Goal: Information Seeking & Learning: Learn about a topic

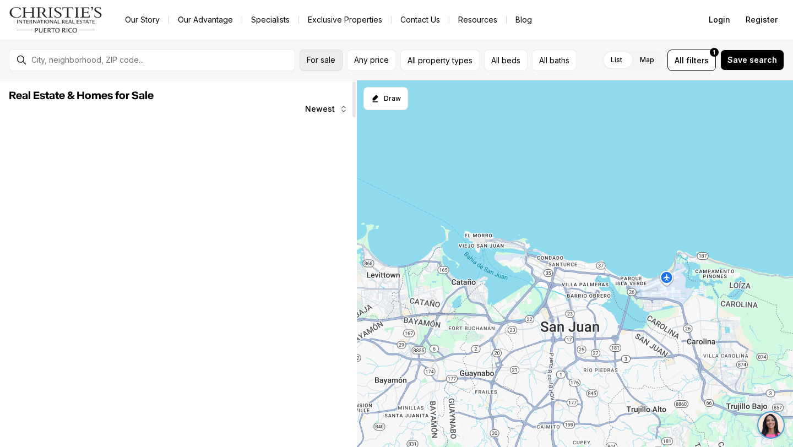
click at [325, 65] on button "For sale" at bounding box center [321, 60] width 43 height 21
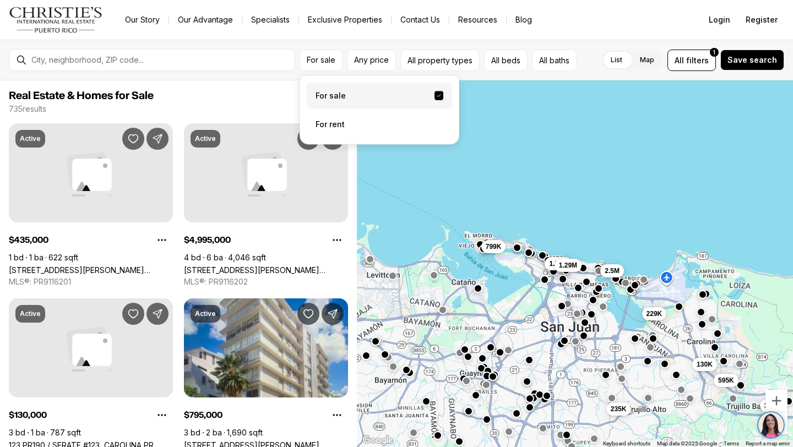
click at [352, 41] on div "For sale For sale For rent Any price All property types All beds All baths List…" at bounding box center [396, 60] width 793 height 41
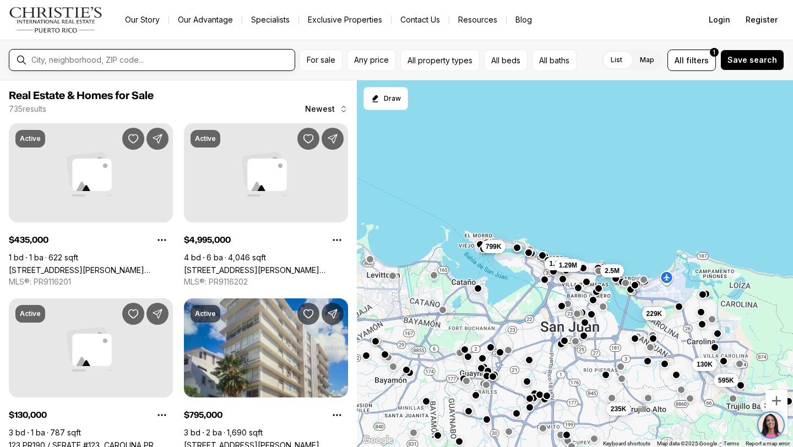
click at [249, 62] on input "text" at bounding box center [160, 60] width 259 height 10
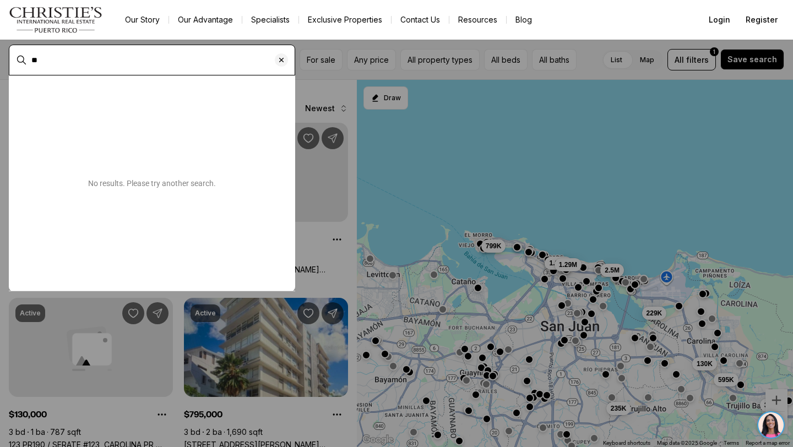
type input "*"
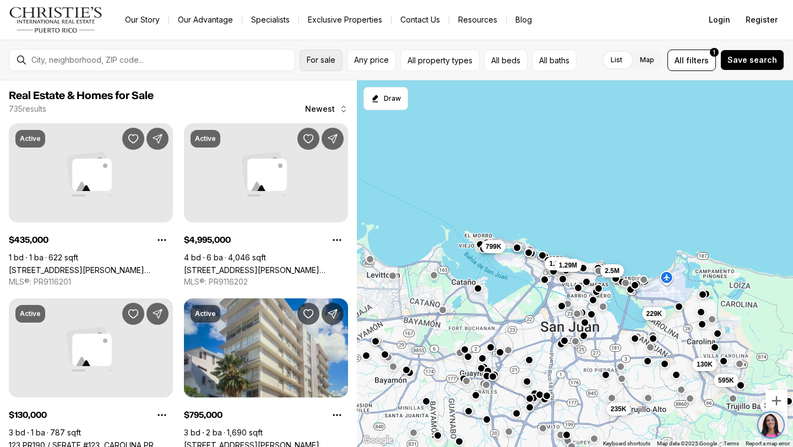
click at [334, 64] on span "For sale" at bounding box center [321, 60] width 29 height 9
click at [364, 50] on button "Any price" at bounding box center [371, 60] width 49 height 21
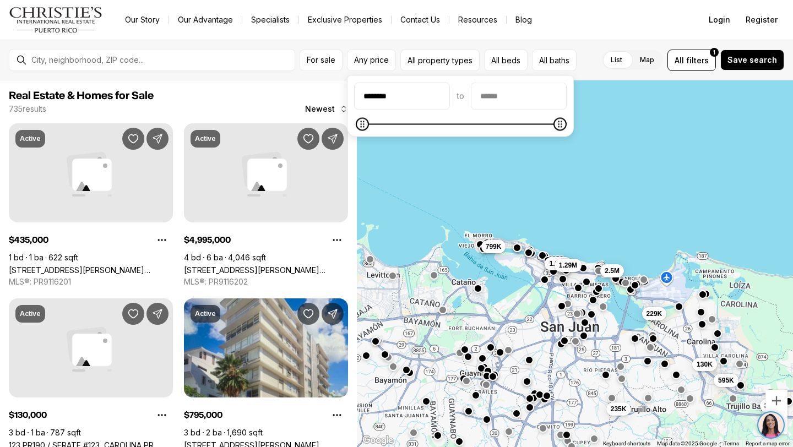
type input "********"
click at [501, 98] on input "priceMax" at bounding box center [519, 96] width 95 height 26
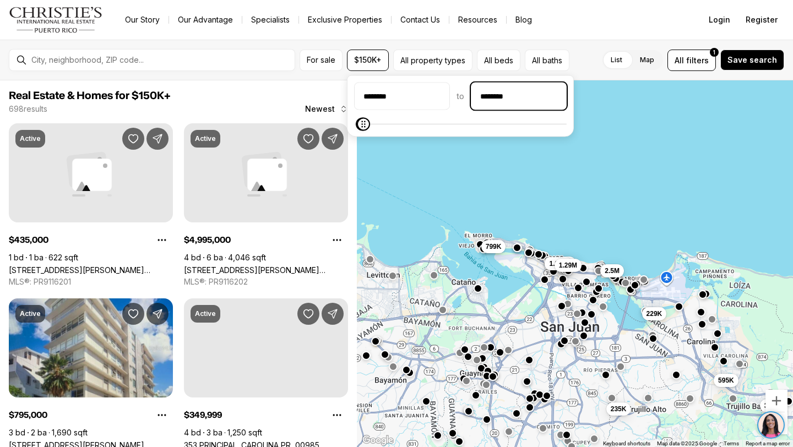
type input "********"
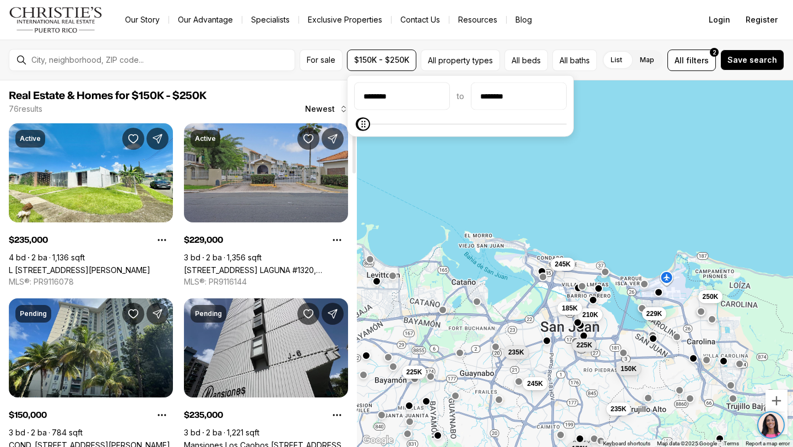
click at [268, 266] on link "120 AVE. LAGUNA #1320, CAROLINA PR, 00979" at bounding box center [266, 270] width 164 height 9
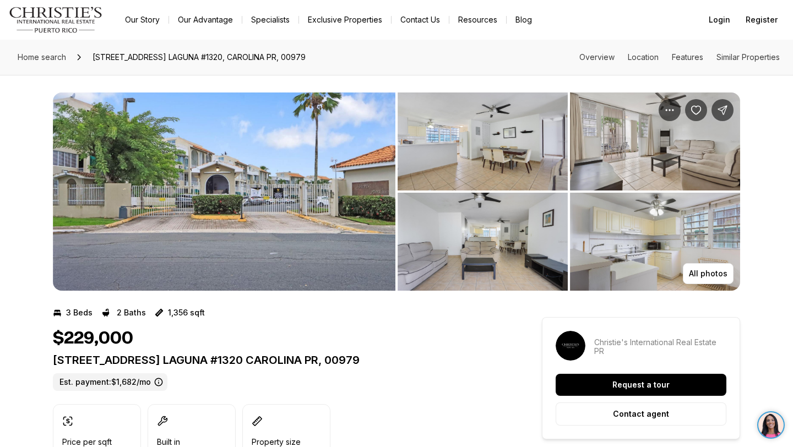
click at [464, 155] on img "View image gallery" at bounding box center [483, 142] width 170 height 98
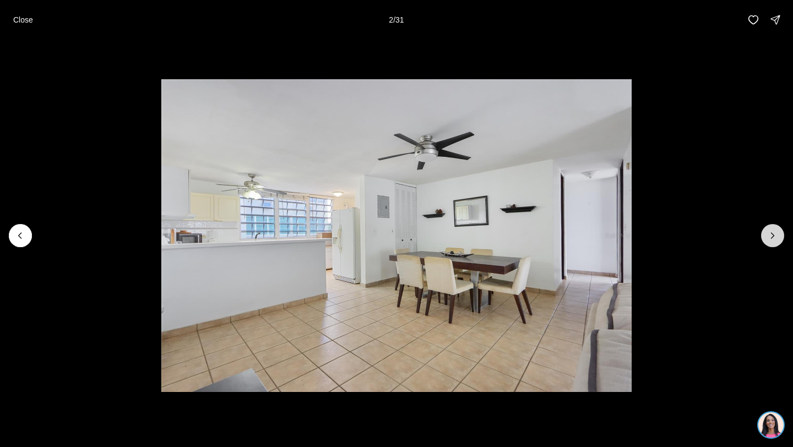
click at [777, 240] on icon "Next slide" at bounding box center [772, 235] width 11 height 11
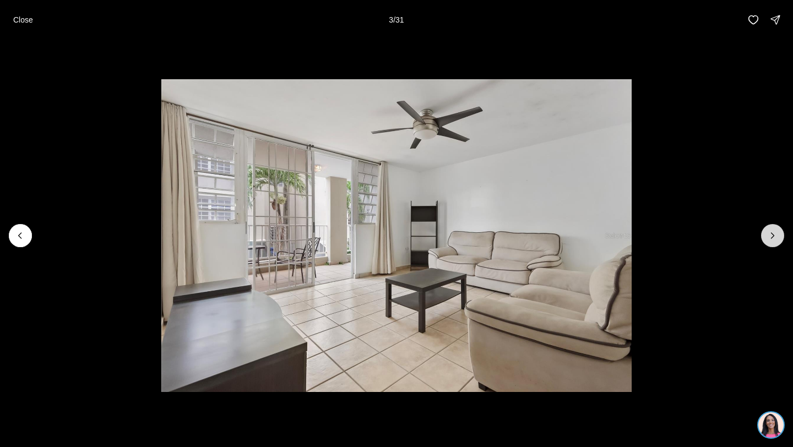
click at [777, 240] on icon "Next slide" at bounding box center [772, 235] width 11 height 11
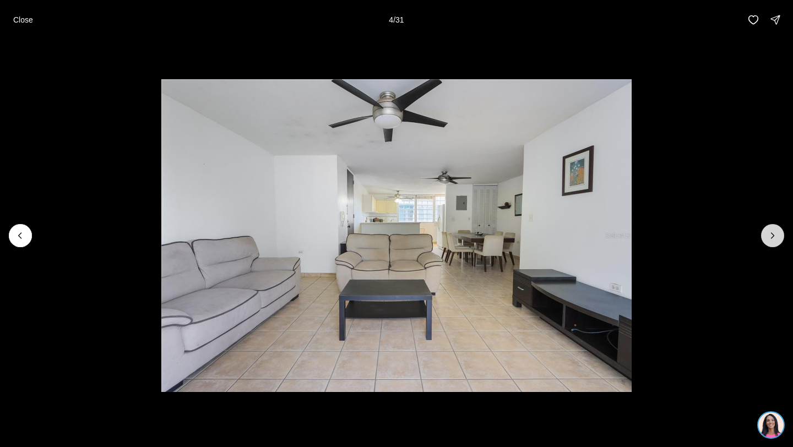
click at [777, 240] on icon "Next slide" at bounding box center [772, 235] width 11 height 11
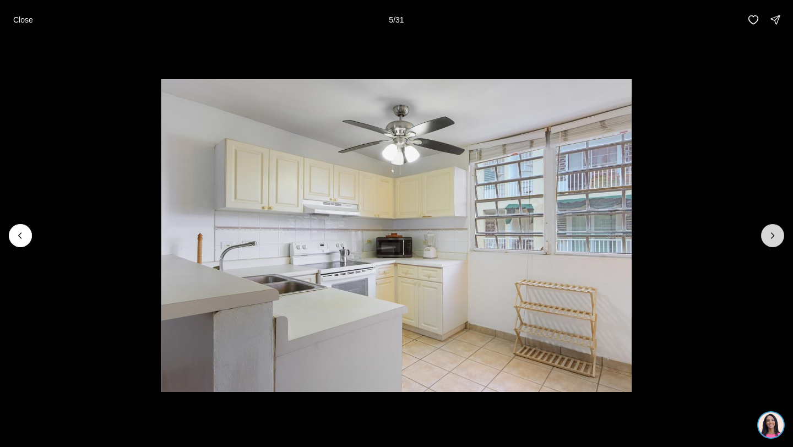
click at [777, 239] on icon "Next slide" at bounding box center [772, 235] width 11 height 11
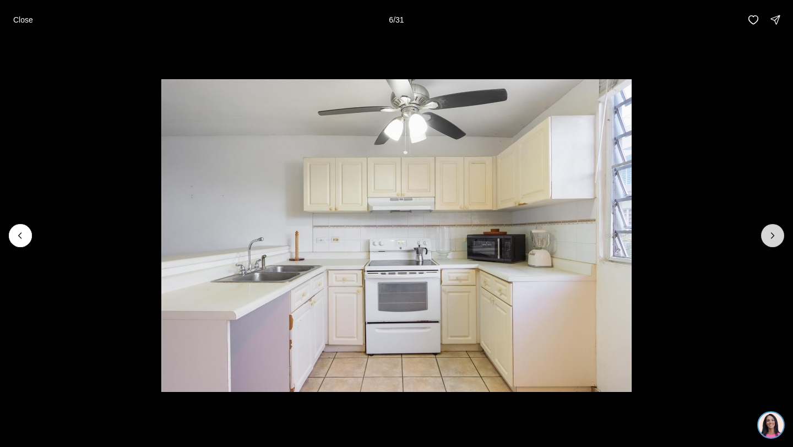
click at [777, 239] on icon "Next slide" at bounding box center [772, 235] width 11 height 11
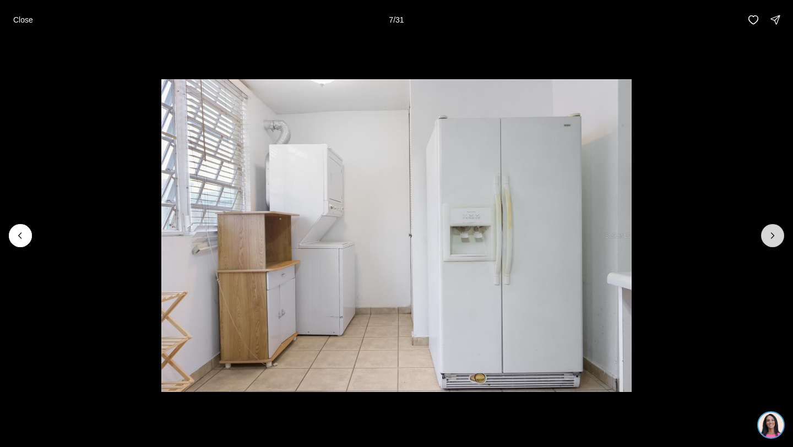
click at [777, 239] on icon "Next slide" at bounding box center [772, 235] width 11 height 11
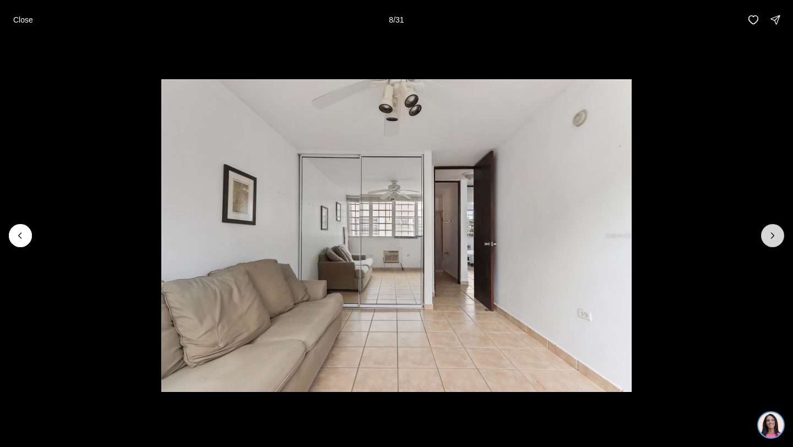
click at [778, 239] on icon "Next slide" at bounding box center [772, 235] width 11 height 11
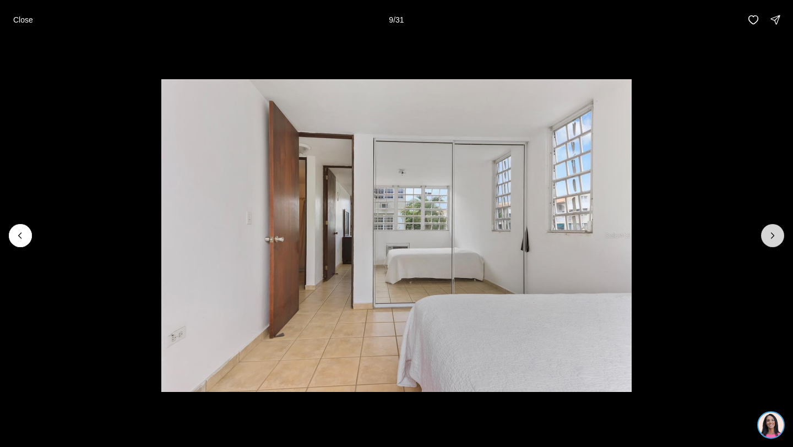
click at [778, 239] on icon "Next slide" at bounding box center [772, 235] width 11 height 11
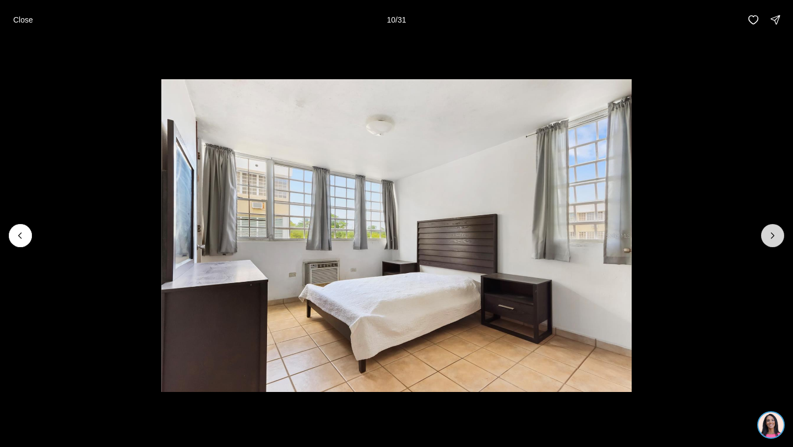
click at [779, 239] on button "Next slide" at bounding box center [772, 235] width 23 height 23
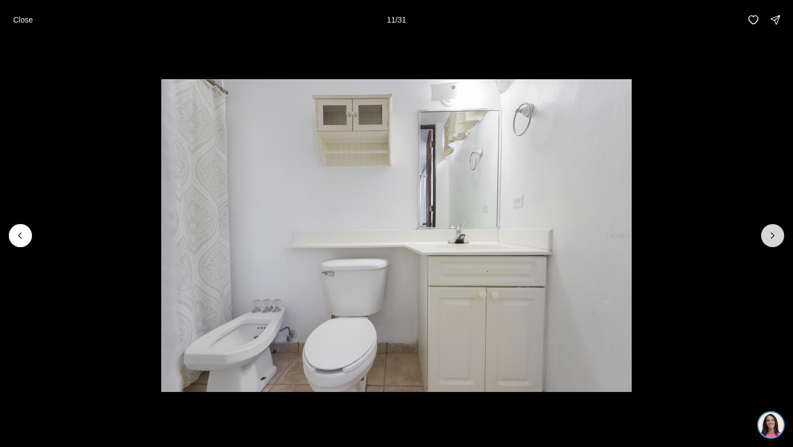
click at [779, 239] on button "Next slide" at bounding box center [772, 235] width 23 height 23
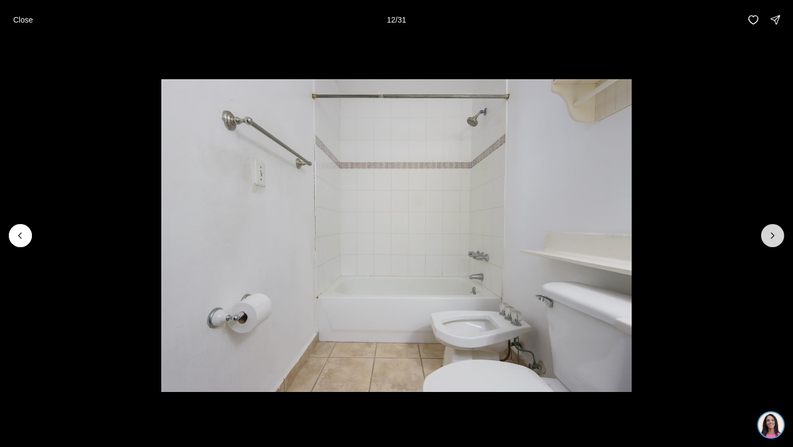
click at [779, 239] on button "Next slide" at bounding box center [772, 235] width 23 height 23
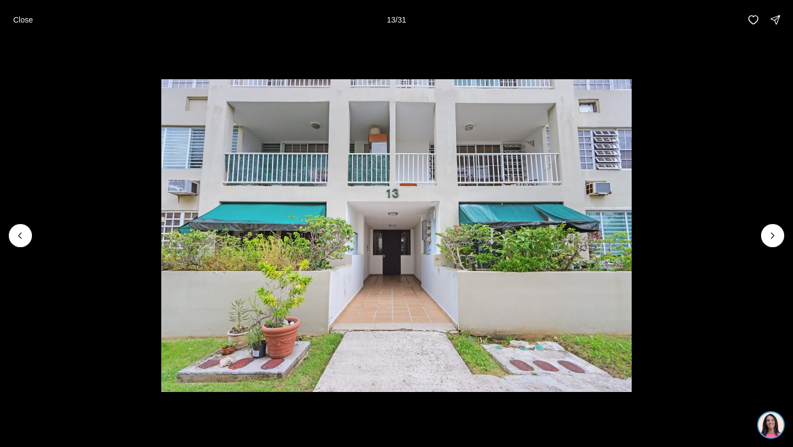
click at [711, 111] on li "13 of 31" at bounding box center [396, 236] width 793 height 392
click at [27, 19] on p "Close" at bounding box center [23, 19] width 20 height 9
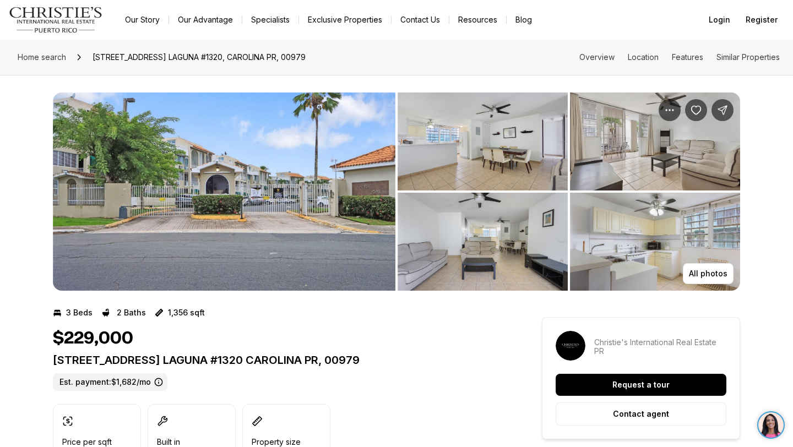
click at [502, 150] on img "View image gallery" at bounding box center [483, 142] width 170 height 98
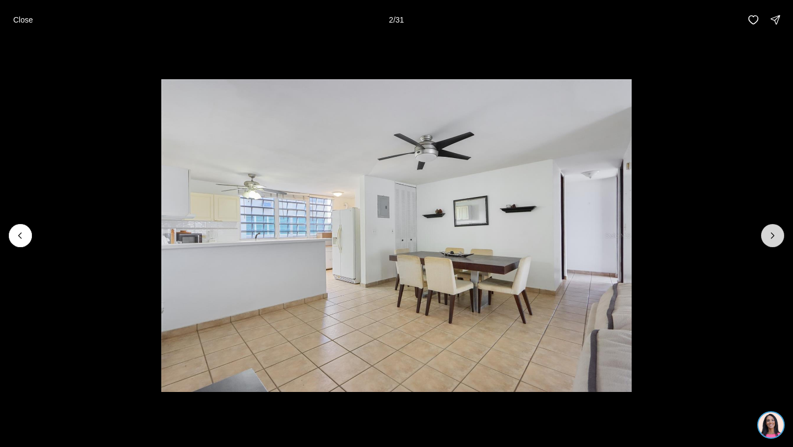
click at [773, 237] on icon "Next slide" at bounding box center [773, 236] width 3 height 6
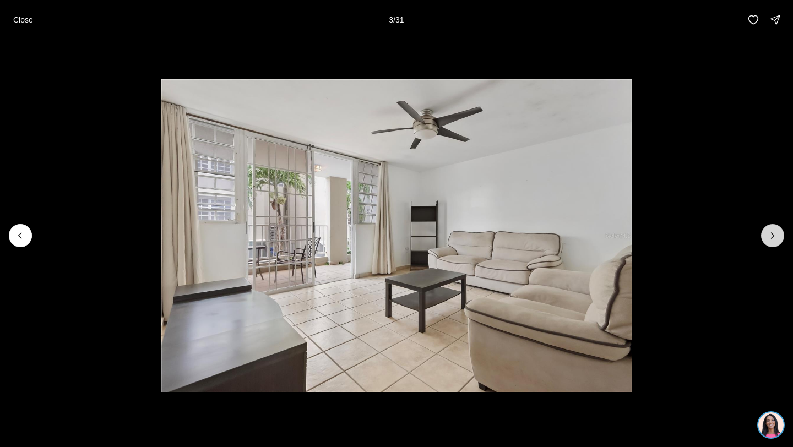
click at [773, 236] on icon "Next slide" at bounding box center [773, 236] width 3 height 6
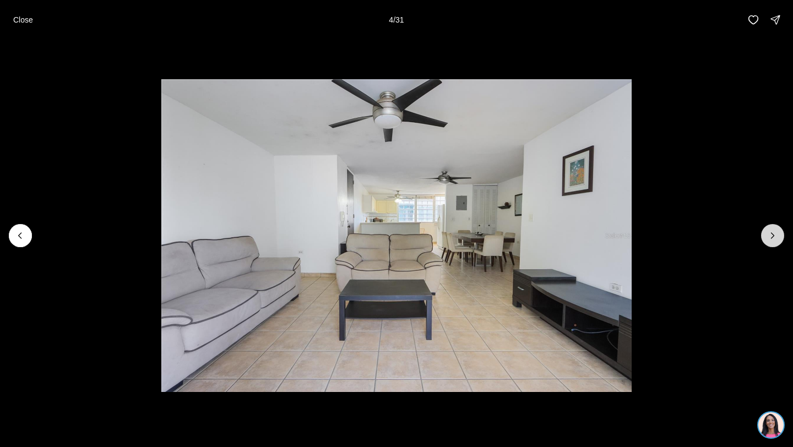
click at [773, 236] on icon "Next slide" at bounding box center [773, 236] width 3 height 6
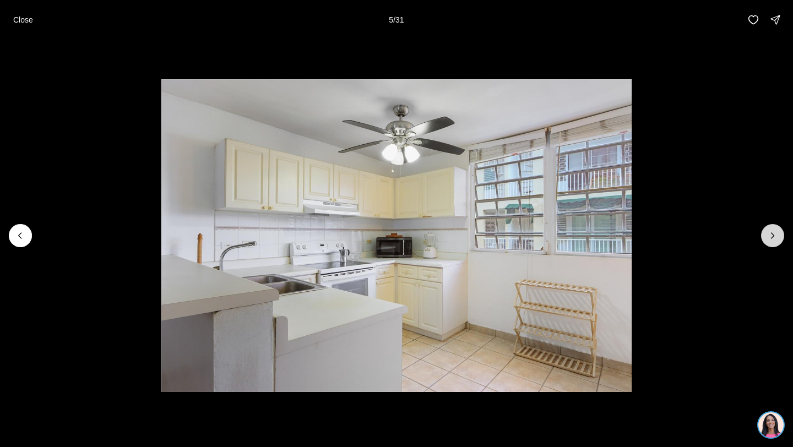
click at [773, 236] on icon "Next slide" at bounding box center [773, 236] width 3 height 6
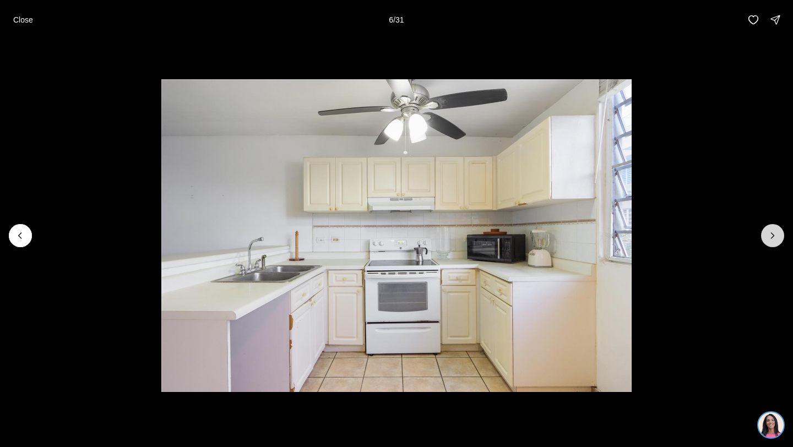
click at [773, 236] on icon "Next slide" at bounding box center [773, 236] width 3 height 6
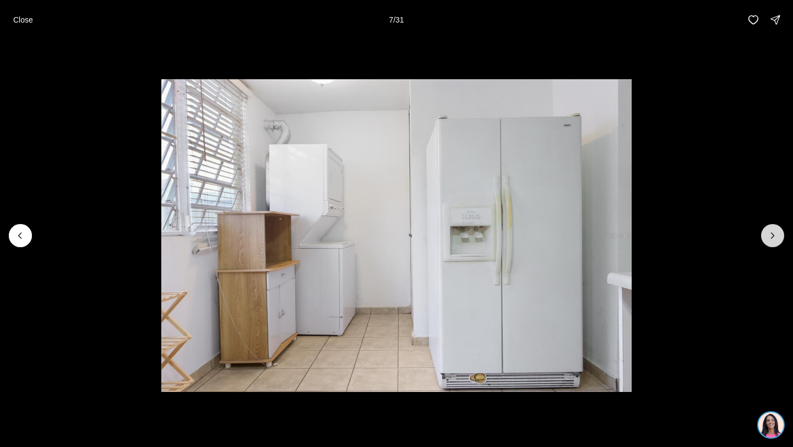
click at [773, 236] on icon "Next slide" at bounding box center [773, 236] width 3 height 6
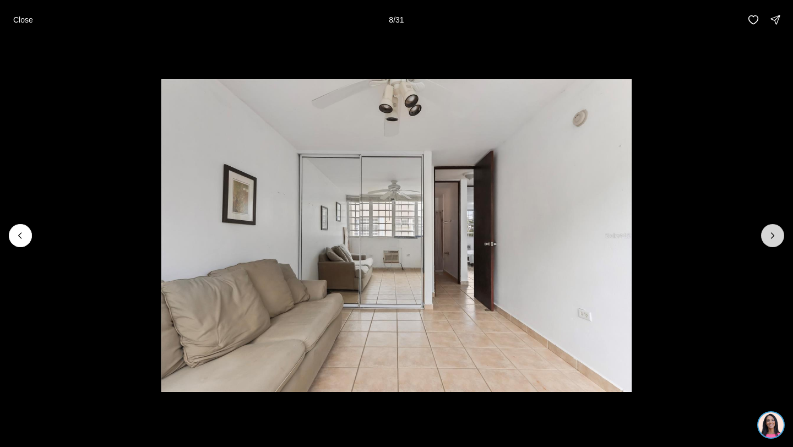
click at [773, 236] on icon "Next slide" at bounding box center [773, 236] width 3 height 6
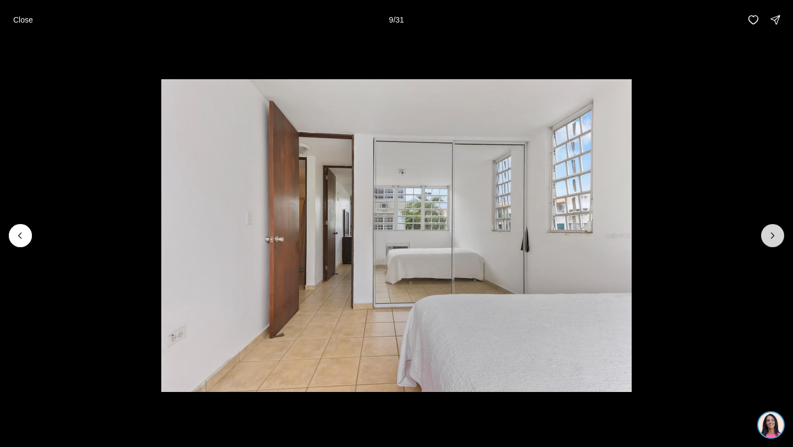
click at [773, 236] on icon "Next slide" at bounding box center [773, 236] width 3 height 6
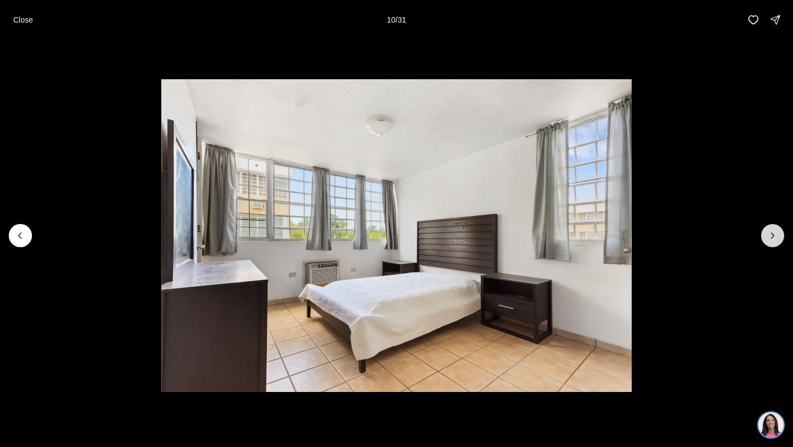
click at [773, 236] on icon "Next slide" at bounding box center [773, 236] width 3 height 6
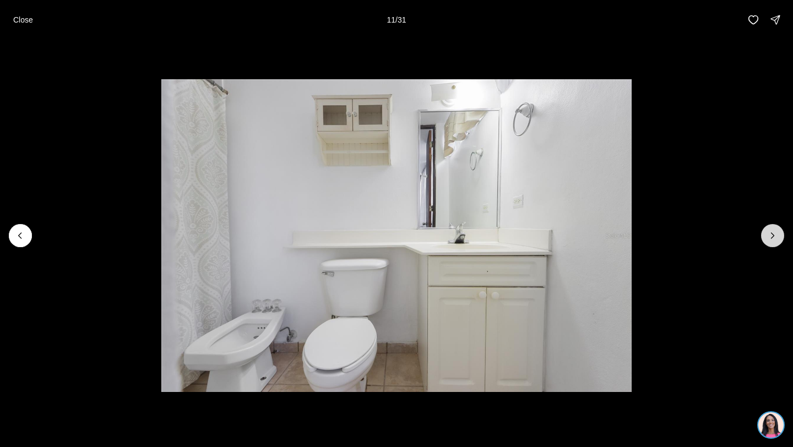
click at [773, 236] on icon "Next slide" at bounding box center [773, 236] width 3 height 6
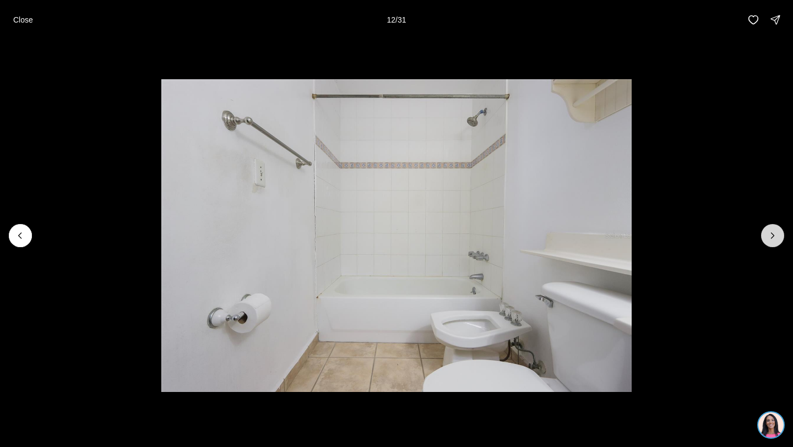
click at [773, 236] on icon "Next slide" at bounding box center [773, 236] width 3 height 6
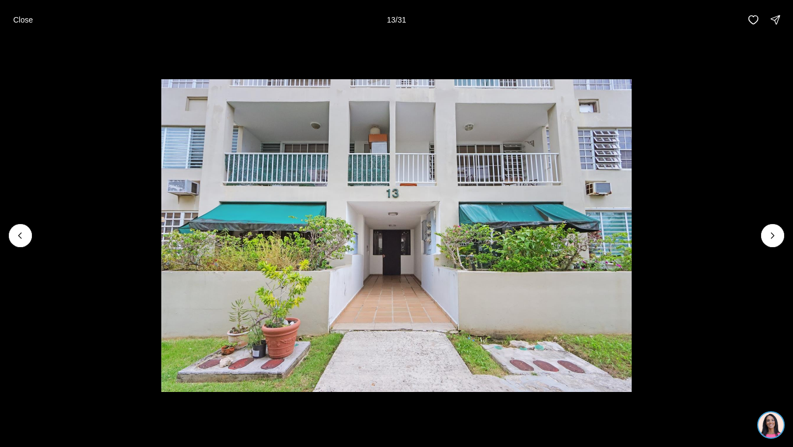
click at [22, 22] on p "Close" at bounding box center [23, 19] width 20 height 9
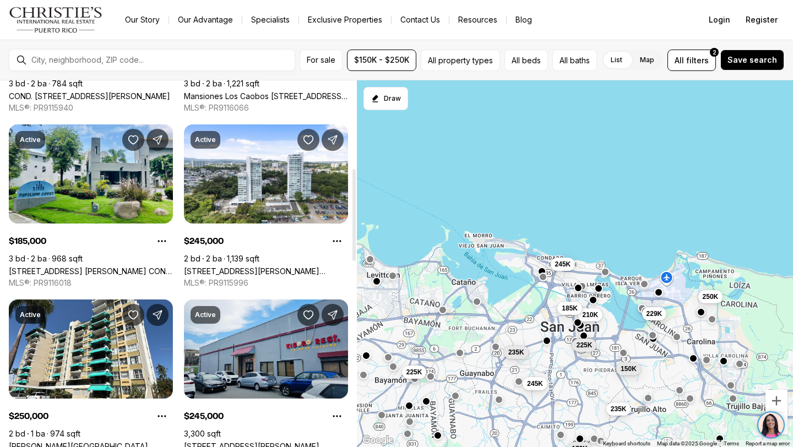
scroll to position [350, 0]
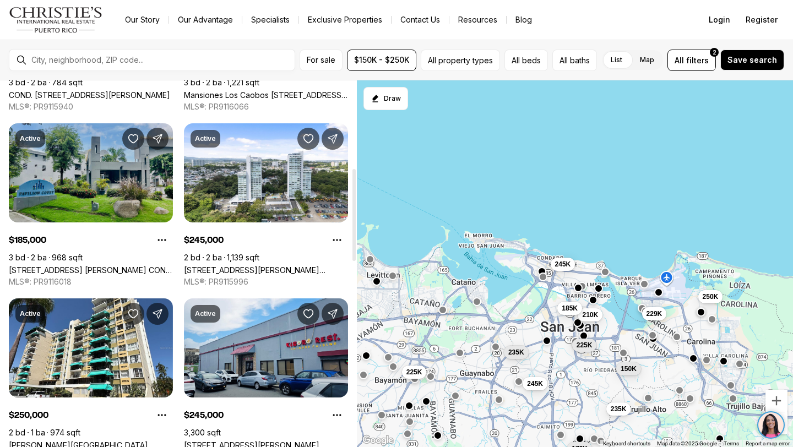
click at [88, 266] on link "[STREET_ADDRESS] [PERSON_NAME] COND. [STREET_ADDRESS][PERSON_NAME]" at bounding box center [91, 270] width 164 height 9
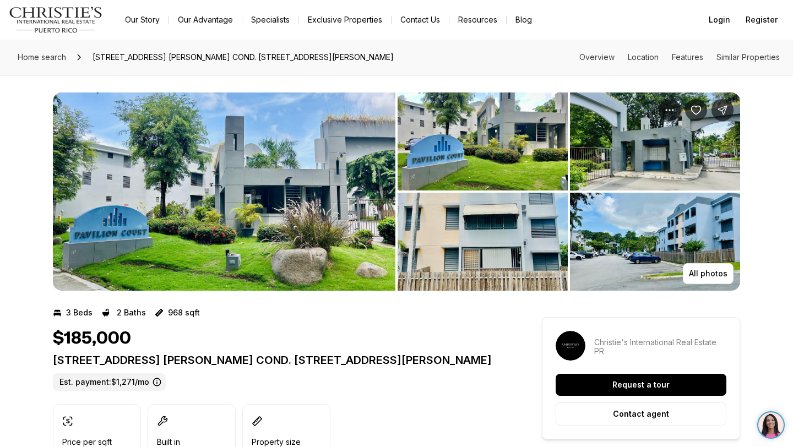
click at [268, 207] on img "View image gallery" at bounding box center [224, 192] width 343 height 198
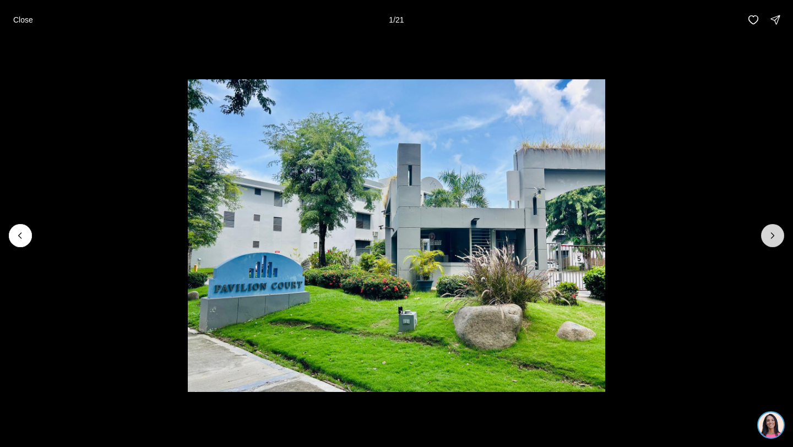
click at [771, 236] on icon "Next slide" at bounding box center [772, 235] width 11 height 11
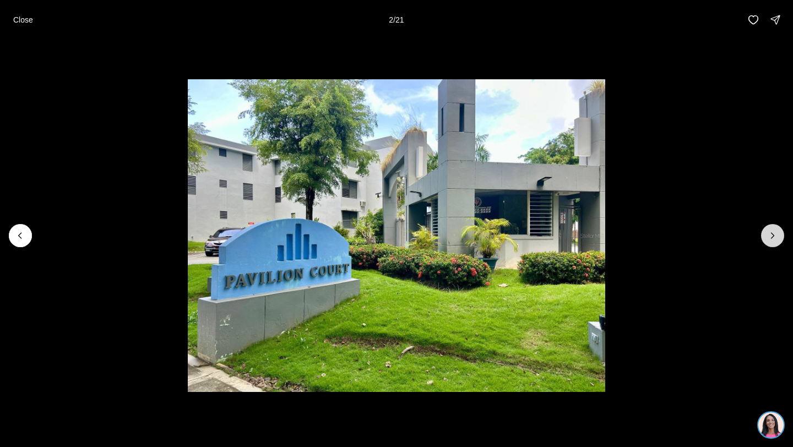
click at [771, 236] on icon "Next slide" at bounding box center [772, 235] width 11 height 11
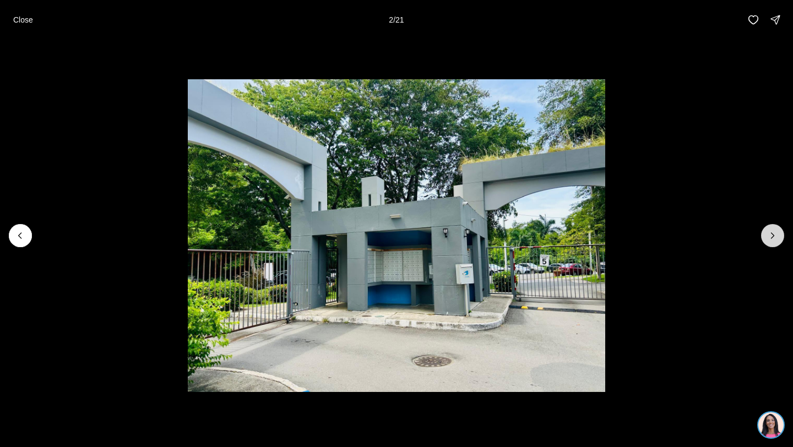
click at [771, 236] on icon "Next slide" at bounding box center [772, 235] width 11 height 11
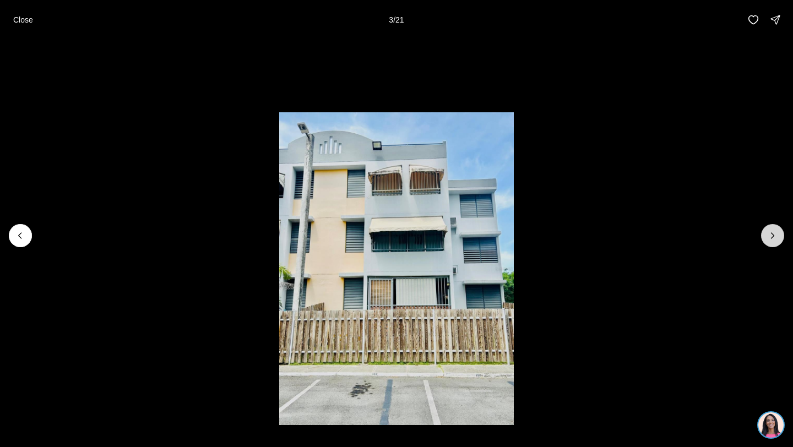
click at [771, 236] on icon "Next slide" at bounding box center [772, 235] width 11 height 11
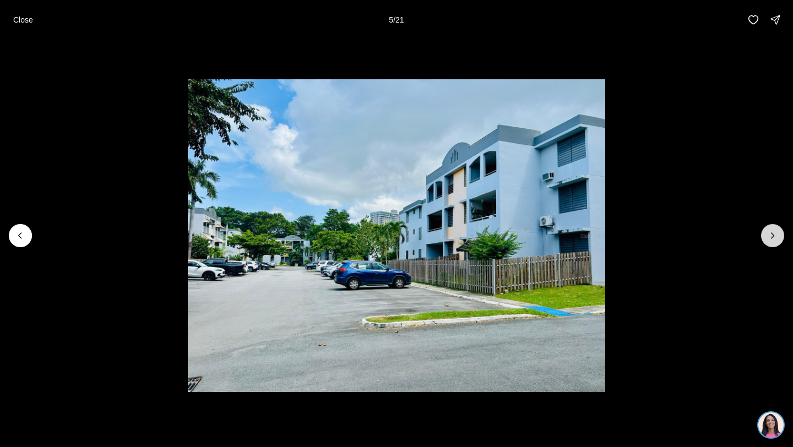
click at [771, 236] on icon "Next slide" at bounding box center [772, 235] width 11 height 11
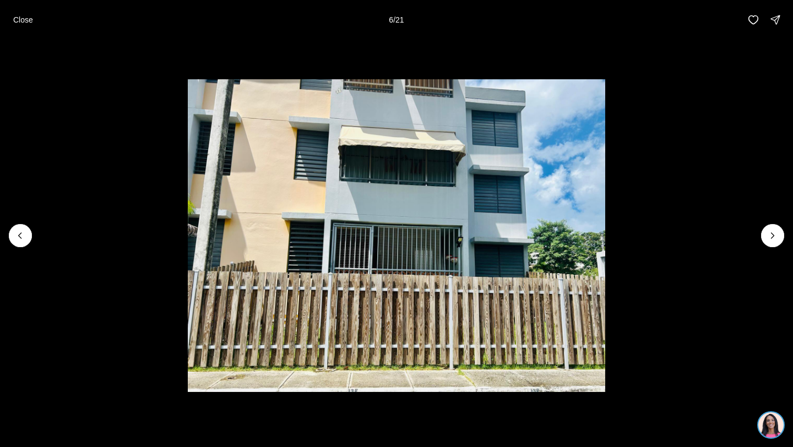
click at [619, 49] on li "6 of 21" at bounding box center [396, 236] width 793 height 392
click at [26, 17] on p "Close" at bounding box center [23, 19] width 20 height 9
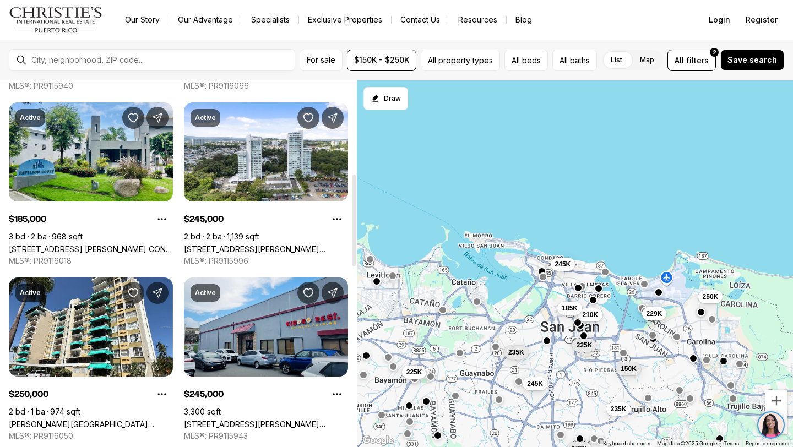
scroll to position [372, 0]
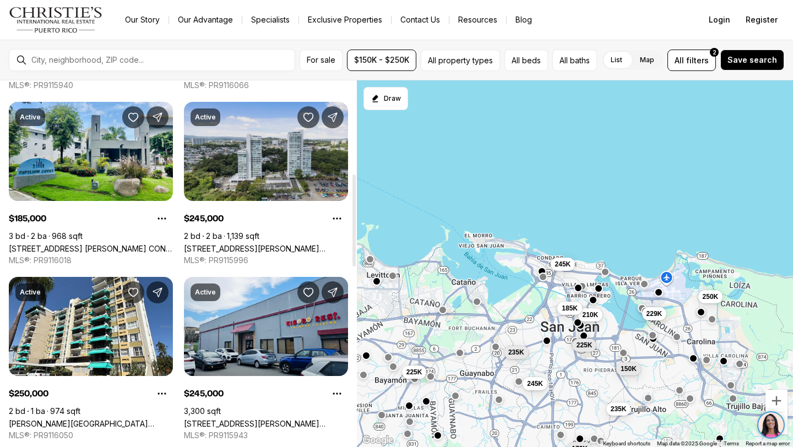
click at [275, 244] on link "100 CALLE ALCALA, COLLEGE PARK APTS #2101, SAN JUAN PR, 00921" at bounding box center [266, 248] width 164 height 9
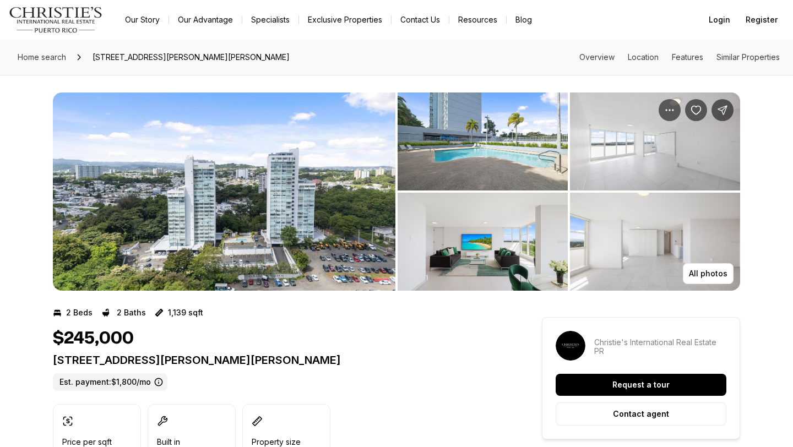
click at [494, 166] on img "View image gallery" at bounding box center [483, 142] width 170 height 98
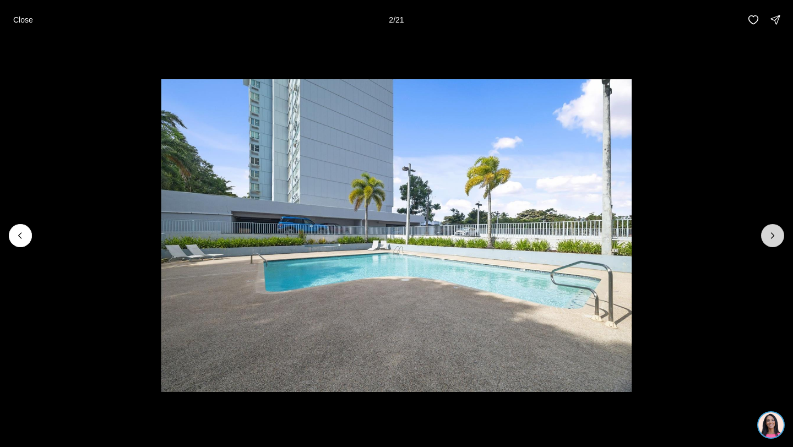
click at [783, 236] on button "Next slide" at bounding box center [772, 235] width 23 height 23
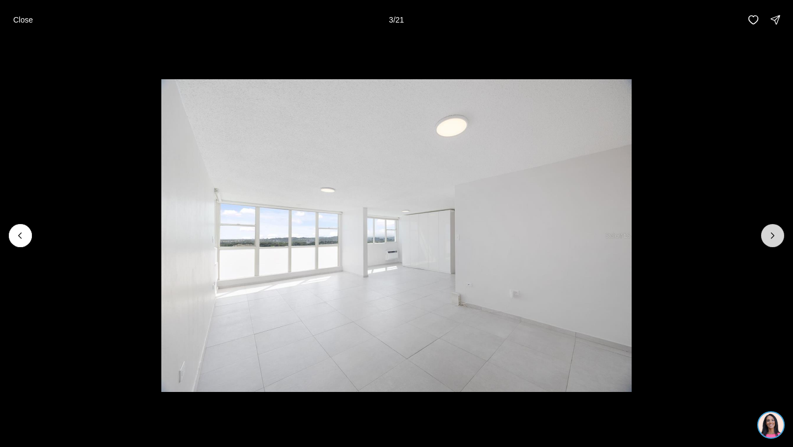
click at [783, 235] on button "Next slide" at bounding box center [772, 235] width 23 height 23
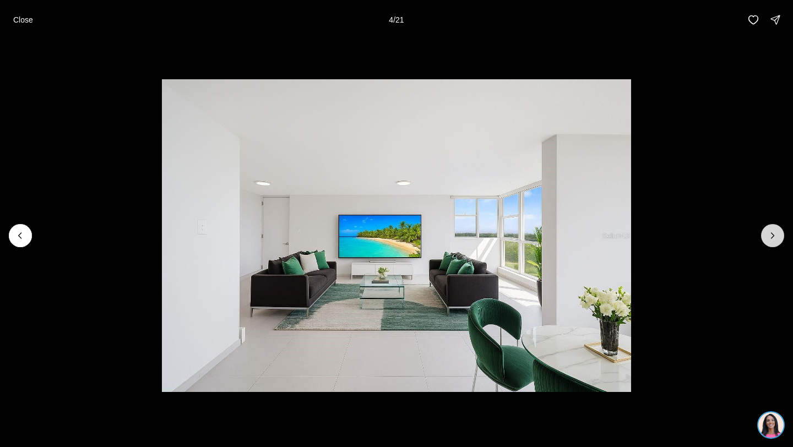
click at [783, 235] on button "Next slide" at bounding box center [772, 235] width 23 height 23
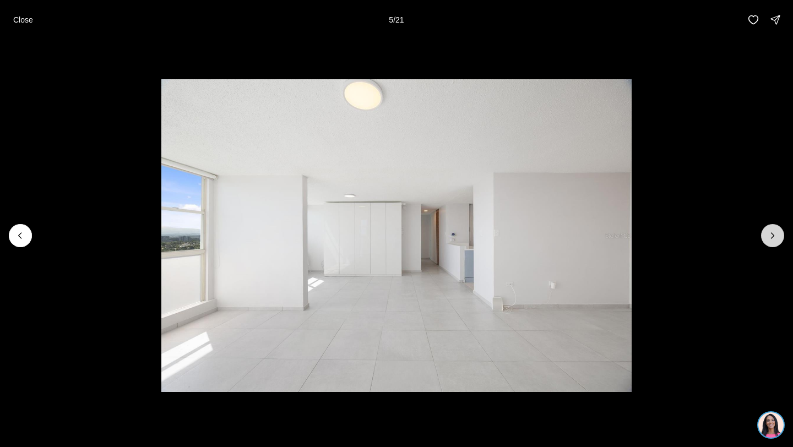
click at [783, 235] on button "Next slide" at bounding box center [772, 235] width 23 height 23
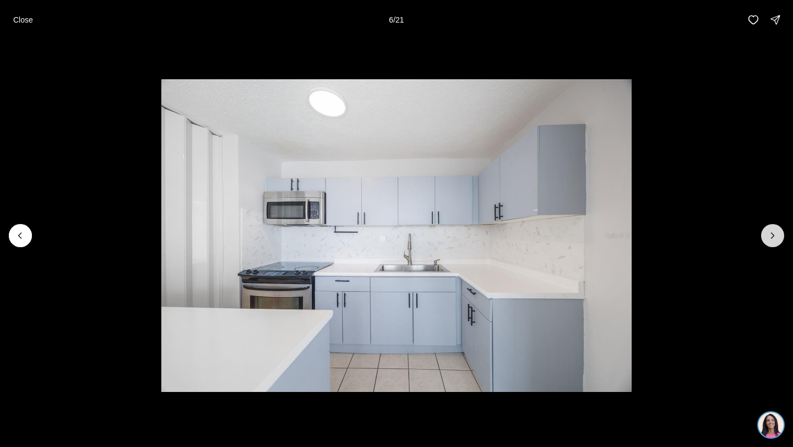
click at [783, 235] on button "Next slide" at bounding box center [772, 235] width 23 height 23
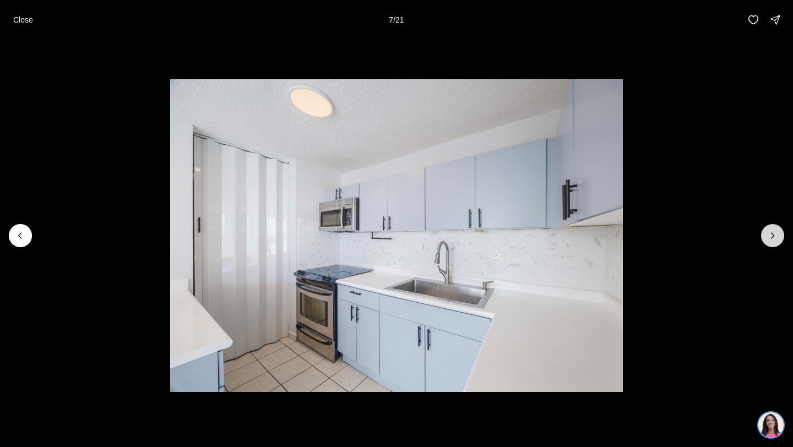
click at [783, 235] on button "Next slide" at bounding box center [772, 235] width 23 height 23
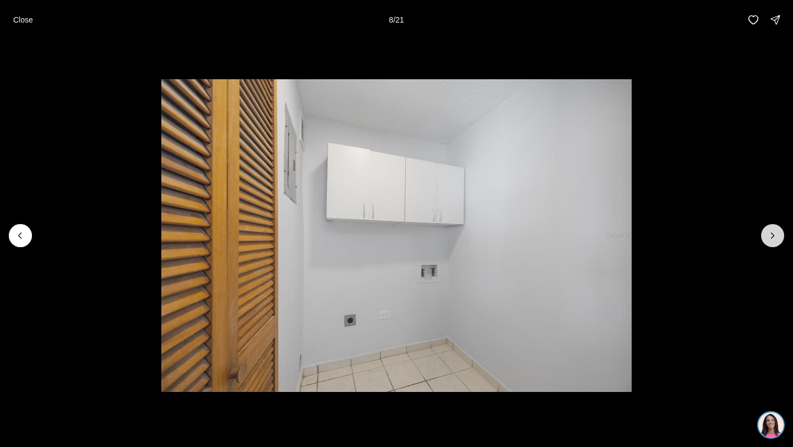
click at [783, 235] on button "Next slide" at bounding box center [772, 235] width 23 height 23
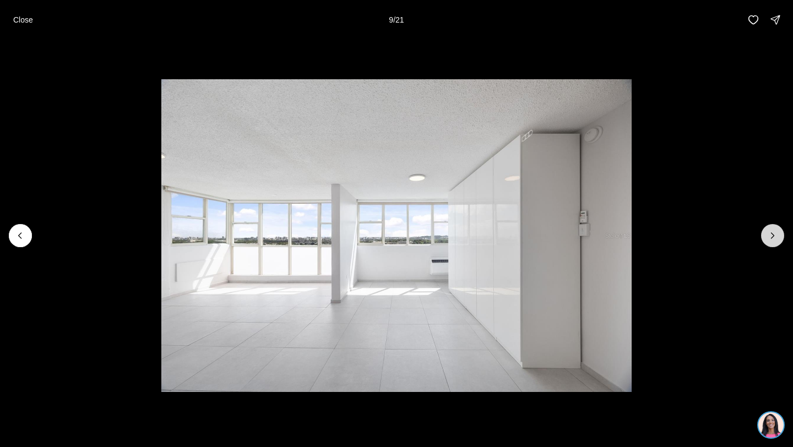
click at [783, 235] on button "Next slide" at bounding box center [772, 235] width 23 height 23
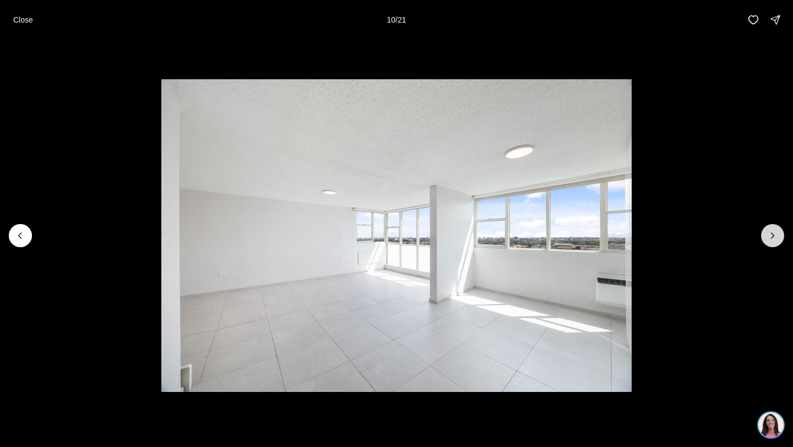
click at [783, 235] on button "Next slide" at bounding box center [772, 235] width 23 height 23
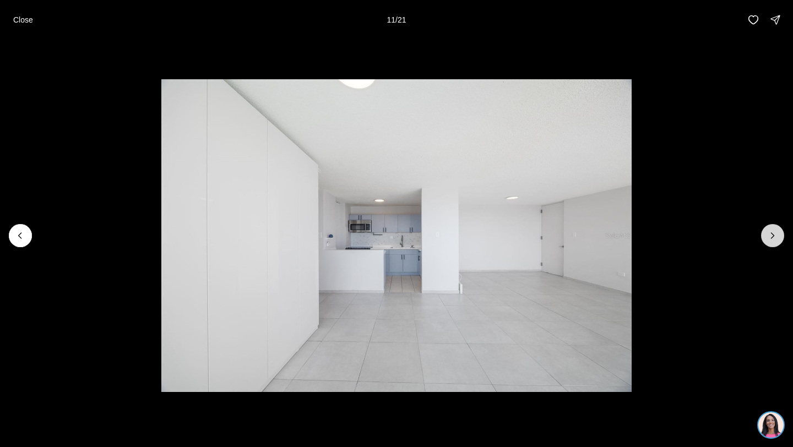
click at [783, 235] on button "Next slide" at bounding box center [772, 235] width 23 height 23
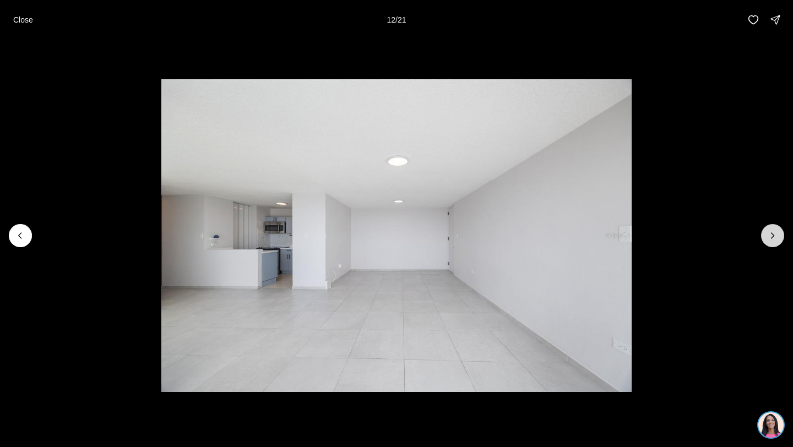
click at [783, 235] on button "Next slide" at bounding box center [772, 235] width 23 height 23
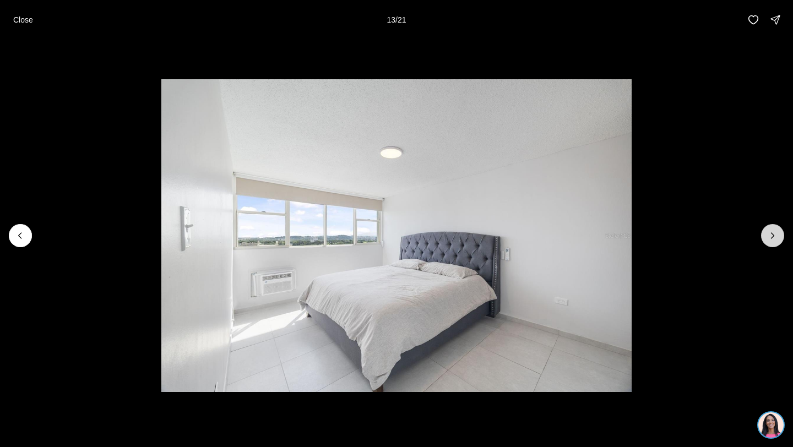
click at [783, 234] on button "Next slide" at bounding box center [772, 235] width 23 height 23
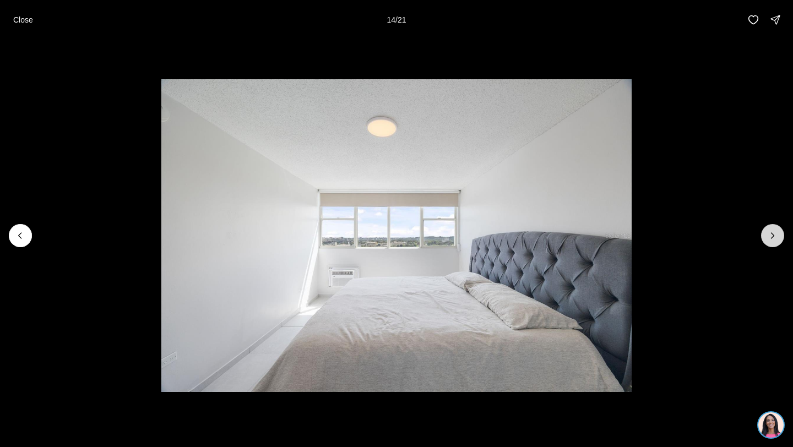
click at [783, 234] on button "Next slide" at bounding box center [772, 235] width 23 height 23
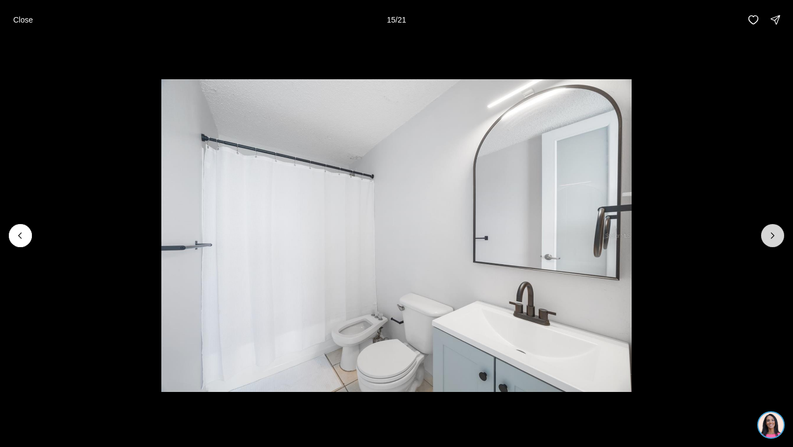
click at [783, 234] on button "Next slide" at bounding box center [772, 235] width 23 height 23
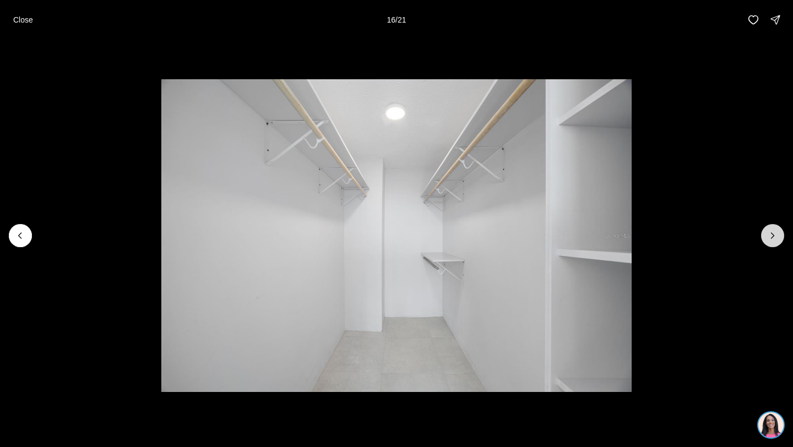
click at [783, 234] on button "Next slide" at bounding box center [772, 235] width 23 height 23
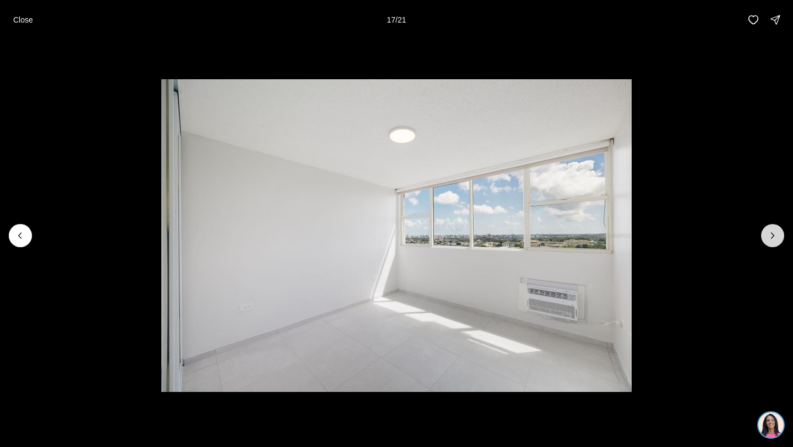
click at [783, 234] on button "Next slide" at bounding box center [772, 235] width 23 height 23
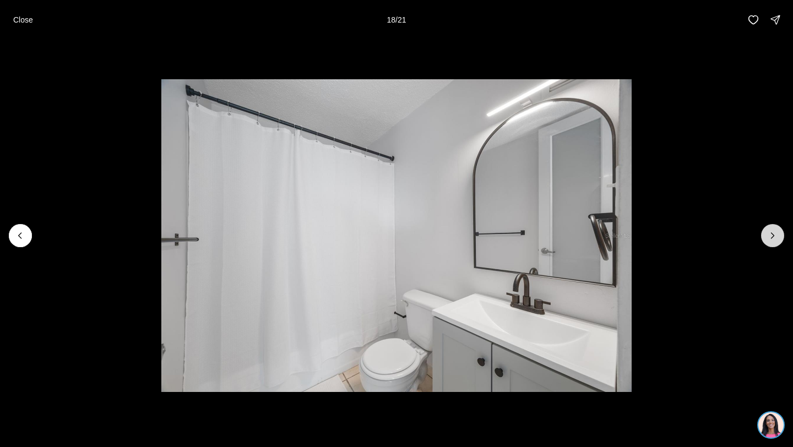
click at [783, 234] on button "Next slide" at bounding box center [772, 235] width 23 height 23
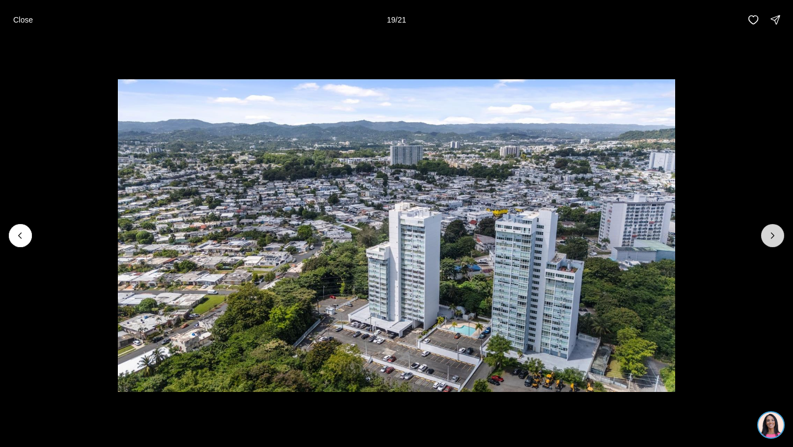
click at [783, 234] on button "Next slide" at bounding box center [772, 235] width 23 height 23
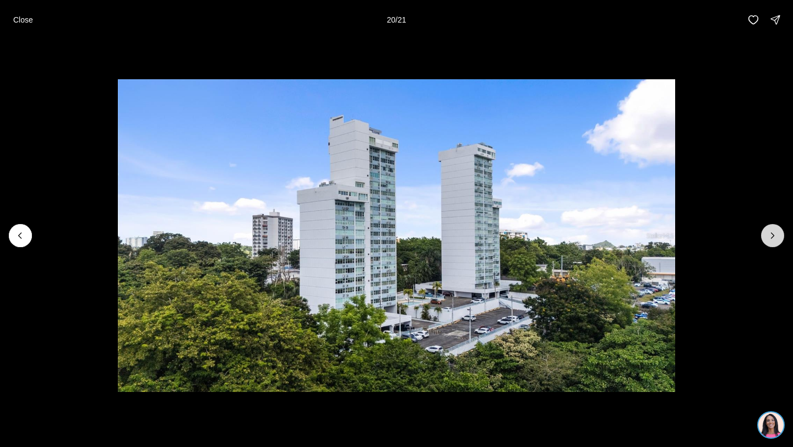
click at [783, 234] on button "Next slide" at bounding box center [772, 235] width 23 height 23
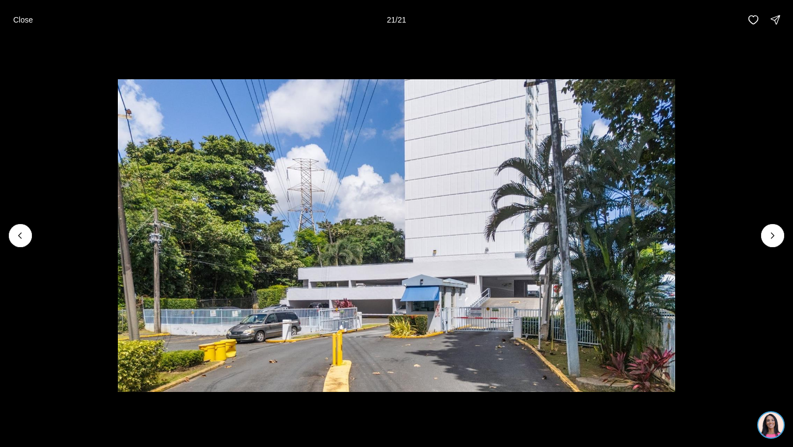
click at [596, 51] on li "21 of 21" at bounding box center [396, 236] width 793 height 392
click at [14, 23] on p "Close" at bounding box center [23, 19] width 20 height 9
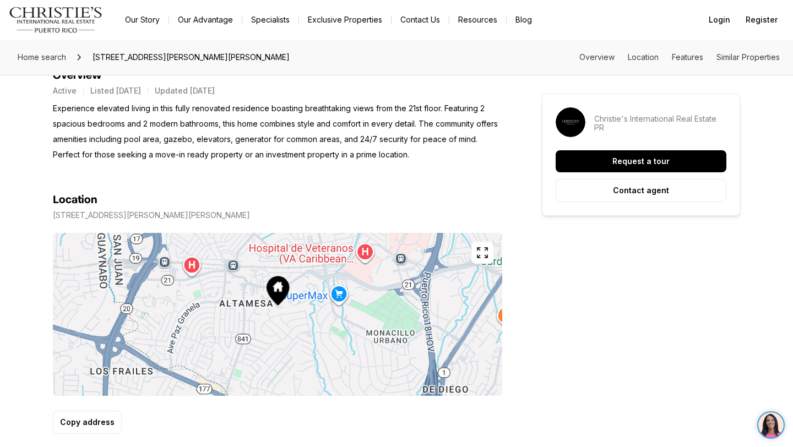
scroll to position [491, 0]
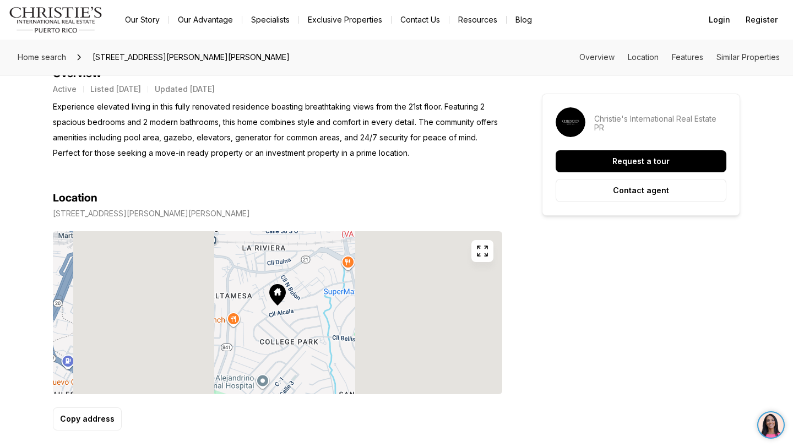
click at [485, 253] on icon "button" at bounding box center [482, 251] width 13 height 13
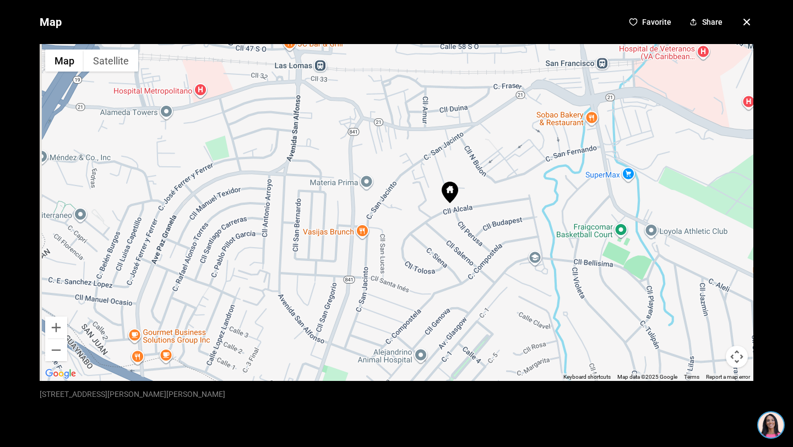
drag, startPoint x: 388, startPoint y: 225, endPoint x: 430, endPoint y: 220, distance: 42.2
click at [430, 220] on div at bounding box center [397, 212] width 714 height 337
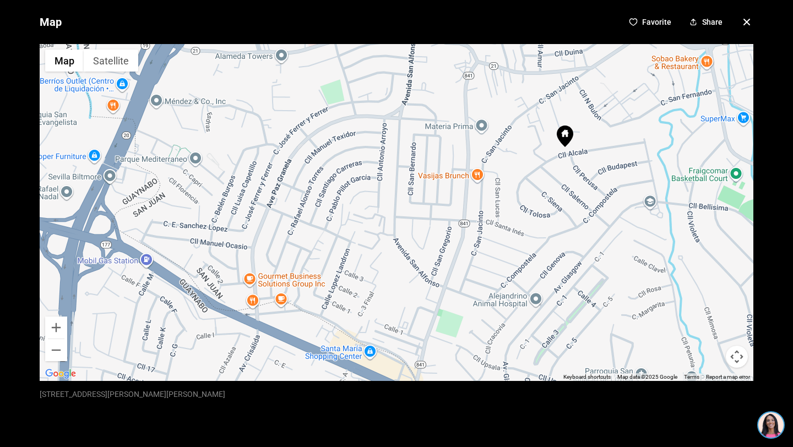
drag, startPoint x: 394, startPoint y: 287, endPoint x: 516, endPoint y: 226, distance: 135.5
click at [516, 226] on div at bounding box center [397, 212] width 714 height 337
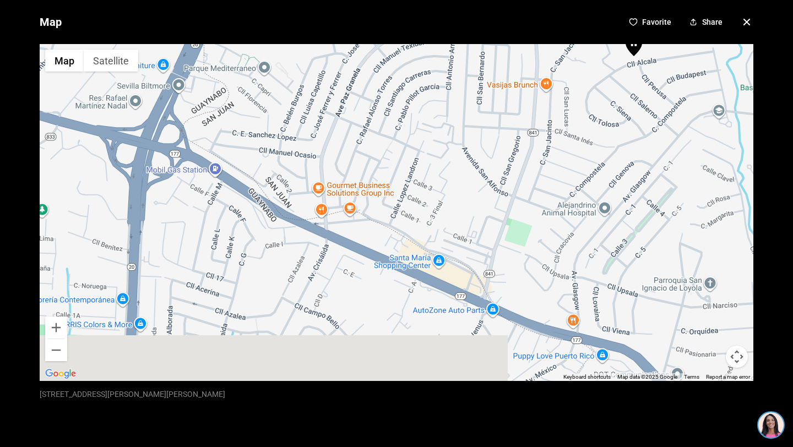
drag, startPoint x: 280, startPoint y: 224, endPoint x: 350, endPoint y: 133, distance: 114.3
click at [351, 134] on div at bounding box center [397, 212] width 714 height 337
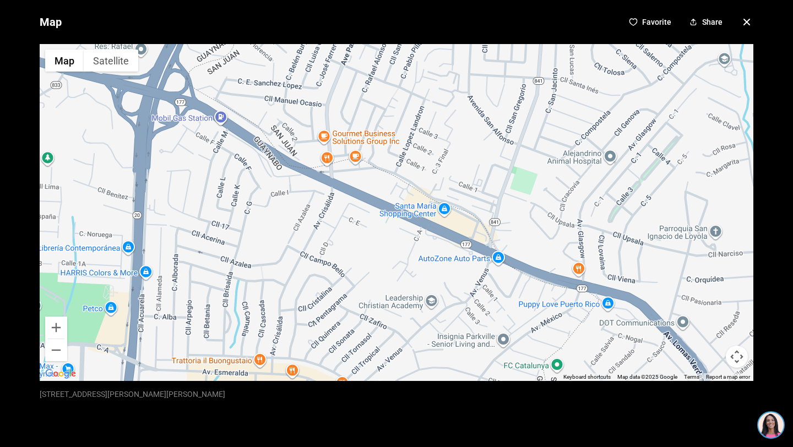
drag, startPoint x: 457, startPoint y: 341, endPoint x: 460, endPoint y: 289, distance: 52.4
click at [460, 289] on div at bounding box center [397, 212] width 714 height 337
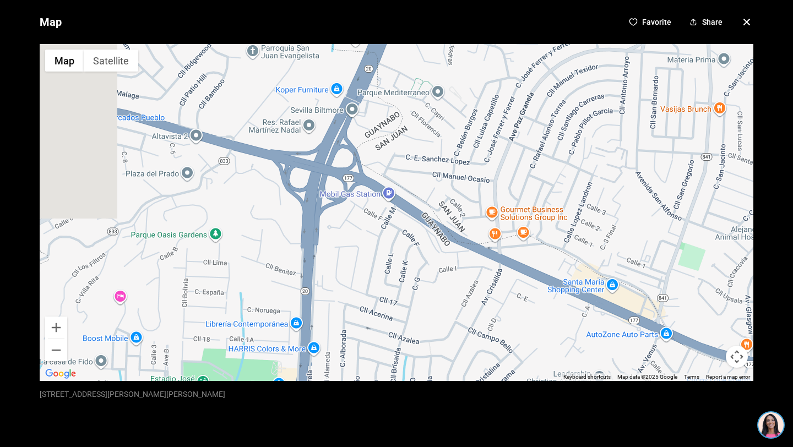
drag, startPoint x: 258, startPoint y: 221, endPoint x: 428, endPoint y: 295, distance: 185.1
click at [429, 296] on div at bounding box center [397, 212] width 714 height 337
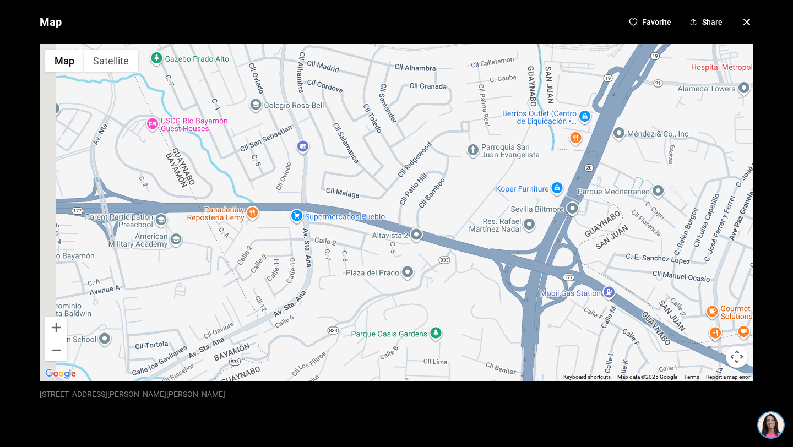
drag, startPoint x: 253, startPoint y: 197, endPoint x: 478, endPoint y: 299, distance: 246.8
click at [478, 299] on div at bounding box center [397, 212] width 714 height 337
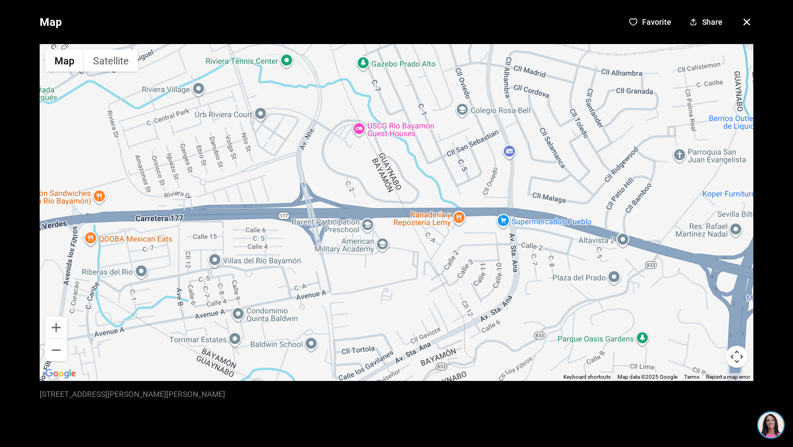
drag, startPoint x: 266, startPoint y: 255, endPoint x: 475, endPoint y: 257, distance: 209.9
click at [477, 257] on div at bounding box center [397, 212] width 714 height 337
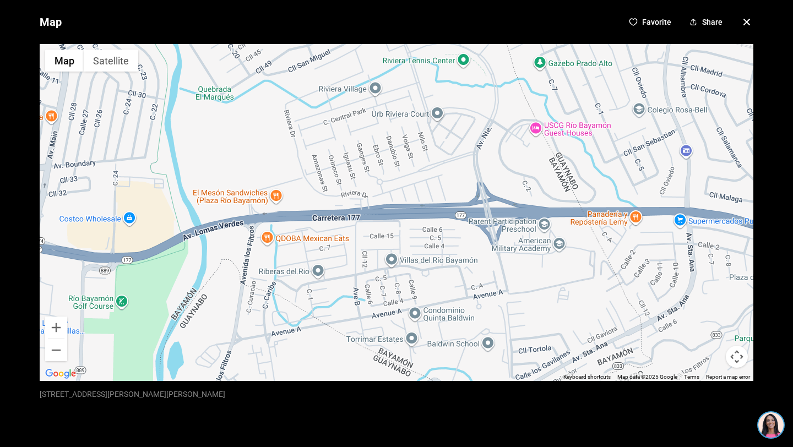
drag, startPoint x: 268, startPoint y: 255, endPoint x: 453, endPoint y: 255, distance: 185.1
click at [453, 255] on div at bounding box center [397, 212] width 714 height 337
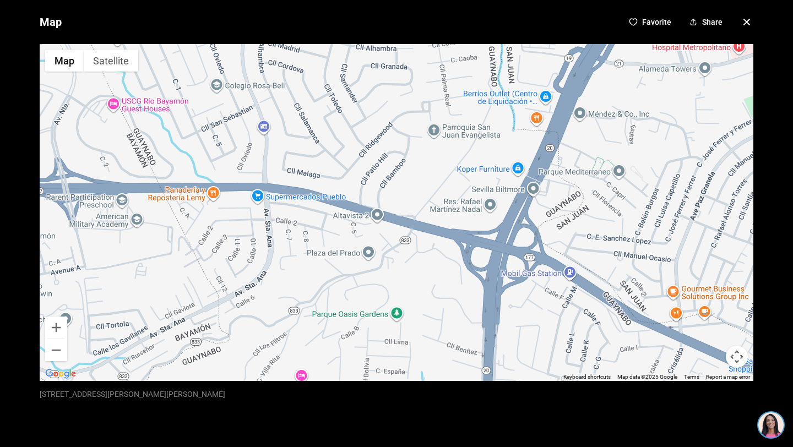
drag, startPoint x: 539, startPoint y: 239, endPoint x: 115, endPoint y: 212, distance: 425.1
click at [108, 214] on div at bounding box center [397, 212] width 714 height 337
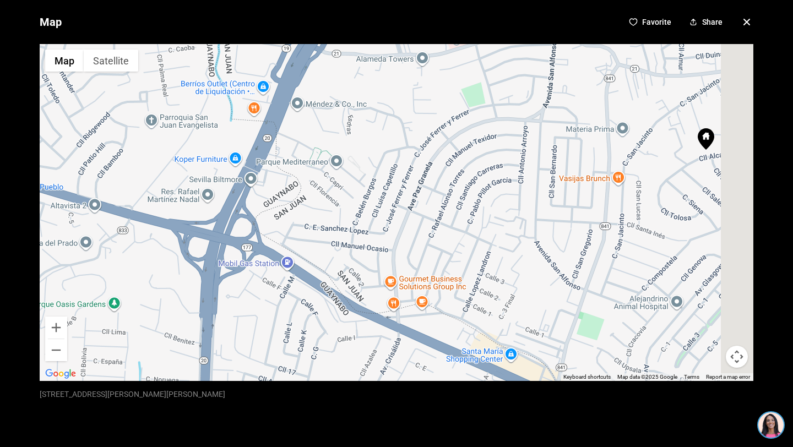
drag, startPoint x: 444, startPoint y: 204, endPoint x: 140, endPoint y: 194, distance: 303.7
click at [140, 194] on div at bounding box center [397, 212] width 714 height 337
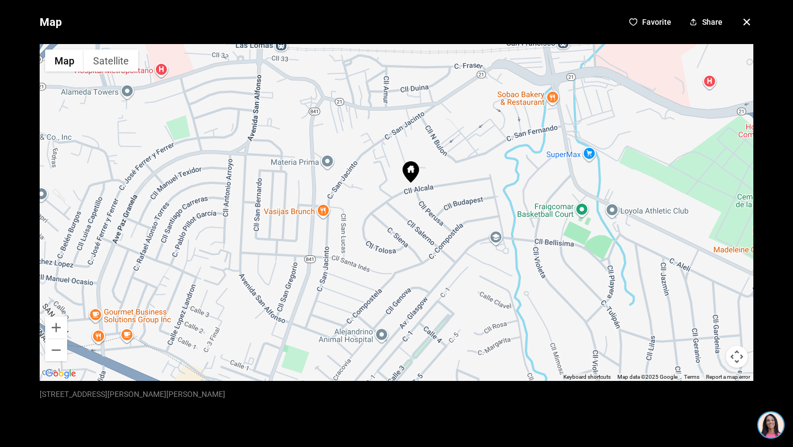
drag, startPoint x: 425, startPoint y: 168, endPoint x: 137, endPoint y: 205, distance: 290.5
click at [137, 205] on div at bounding box center [397, 212] width 714 height 337
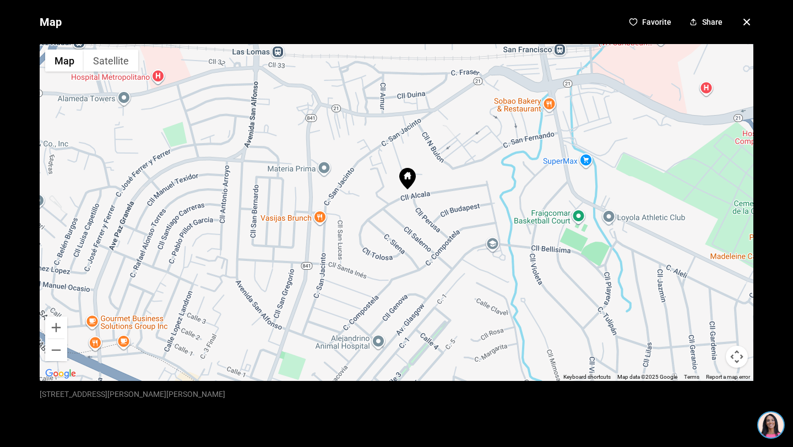
click at [748, 21] on icon "button" at bounding box center [746, 21] width 13 height 13
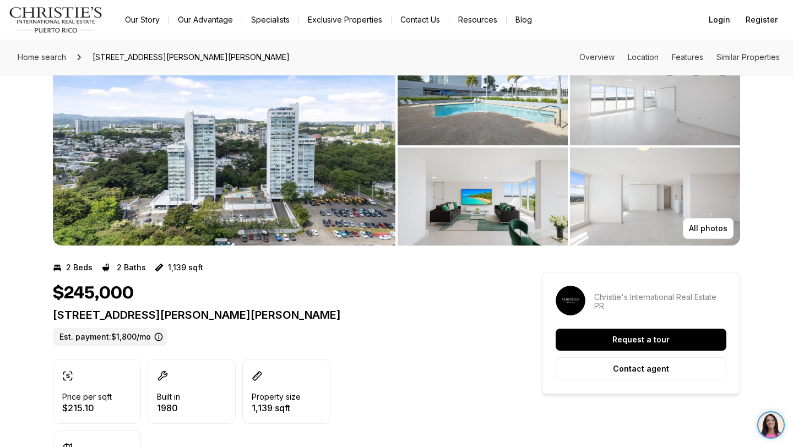
scroll to position [0, 0]
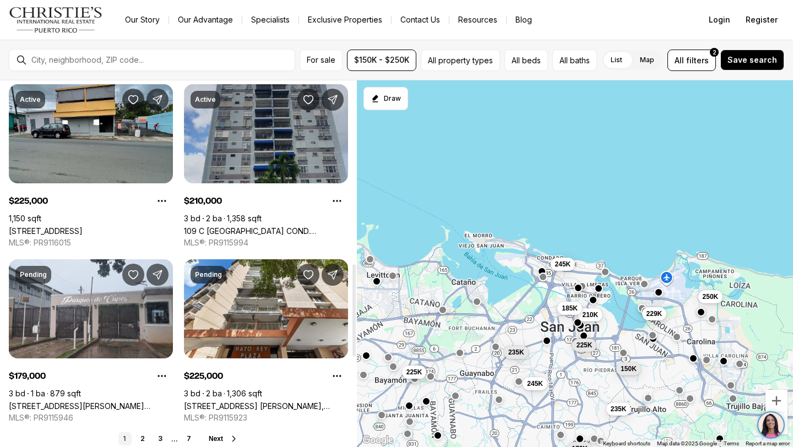
scroll to position [731, 0]
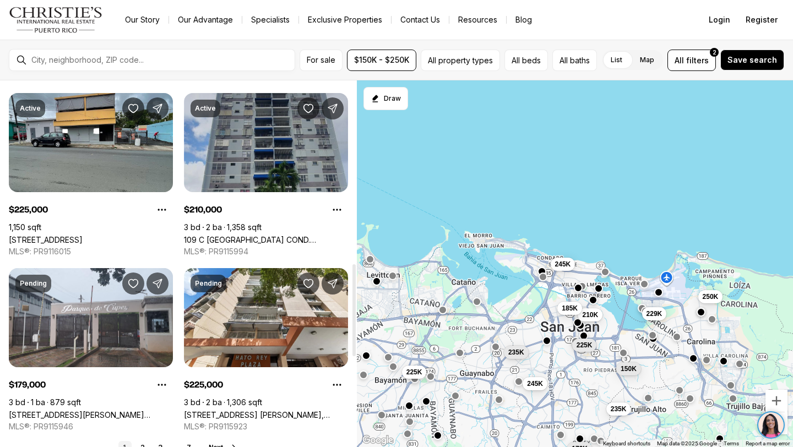
click at [245, 235] on link "109 C [GEOGRAPHIC_DATA] COND. [STREET_ADDRESS][PERSON_NAME]" at bounding box center [266, 239] width 164 height 9
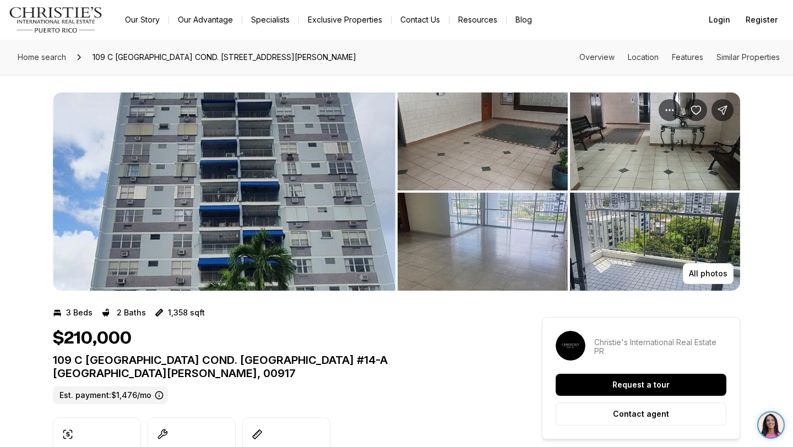
click at [223, 201] on img "View image gallery" at bounding box center [224, 192] width 343 height 198
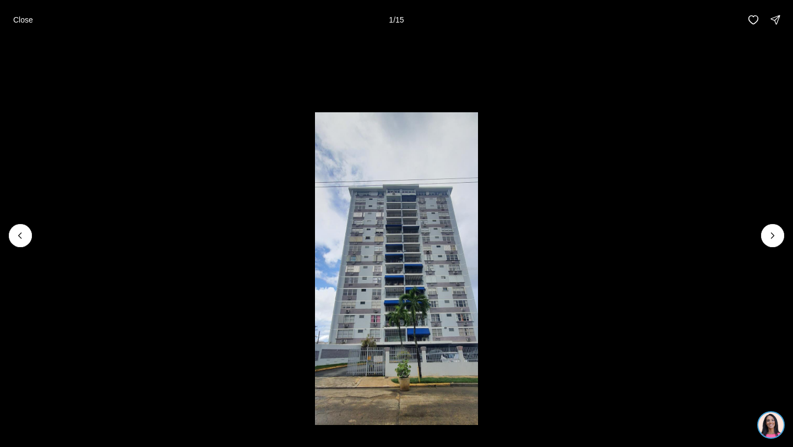
click at [787, 228] on li "1 of 15" at bounding box center [396, 236] width 793 height 392
click at [777, 229] on button "Next slide" at bounding box center [772, 235] width 23 height 23
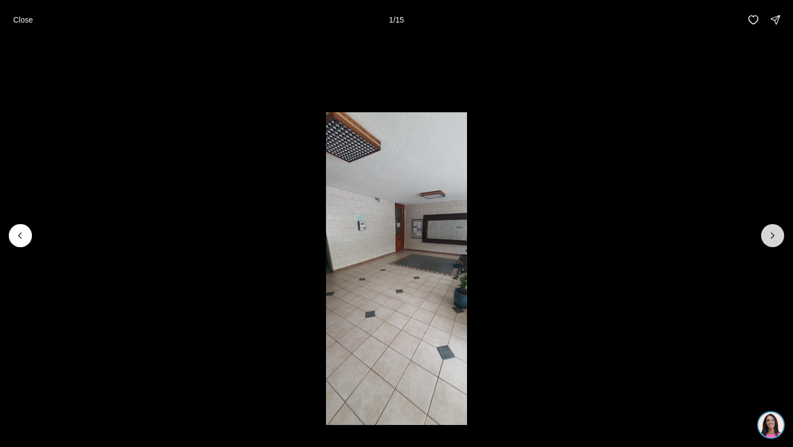
click at [777, 229] on button "Next slide" at bounding box center [772, 235] width 23 height 23
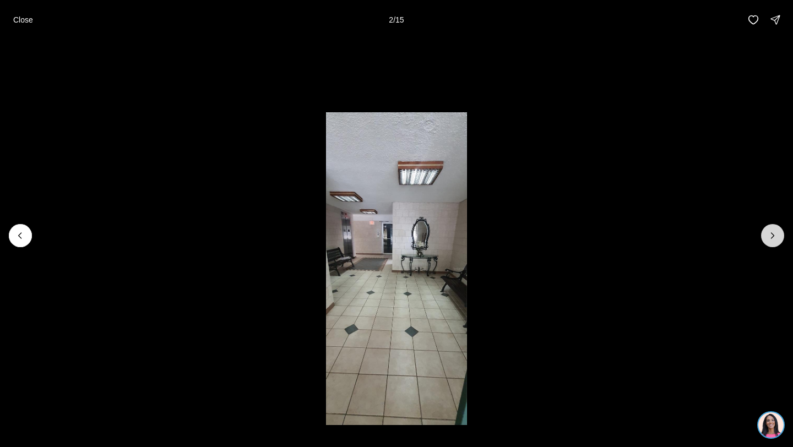
click at [777, 229] on button "Next slide" at bounding box center [772, 235] width 23 height 23
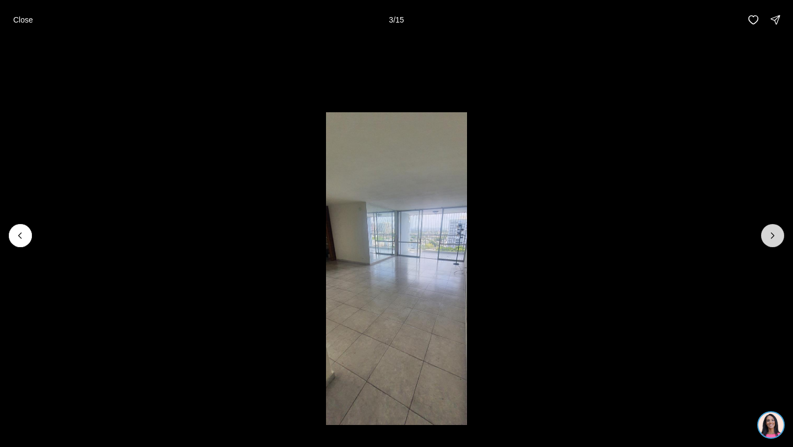
click at [777, 229] on button "Next slide" at bounding box center [772, 235] width 23 height 23
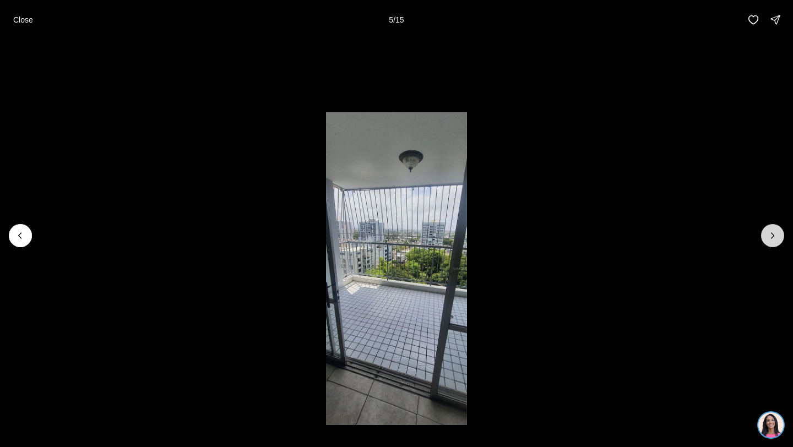
click at [777, 229] on button "Next slide" at bounding box center [772, 235] width 23 height 23
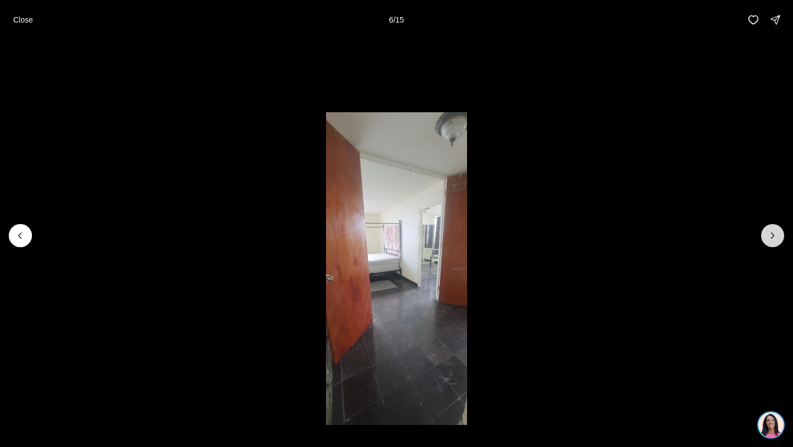
click at [777, 229] on button "Next slide" at bounding box center [772, 235] width 23 height 23
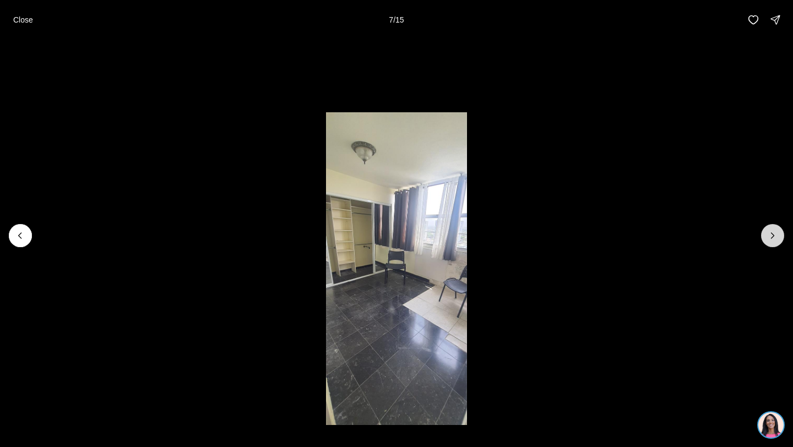
click at [777, 229] on button "Next slide" at bounding box center [772, 235] width 23 height 23
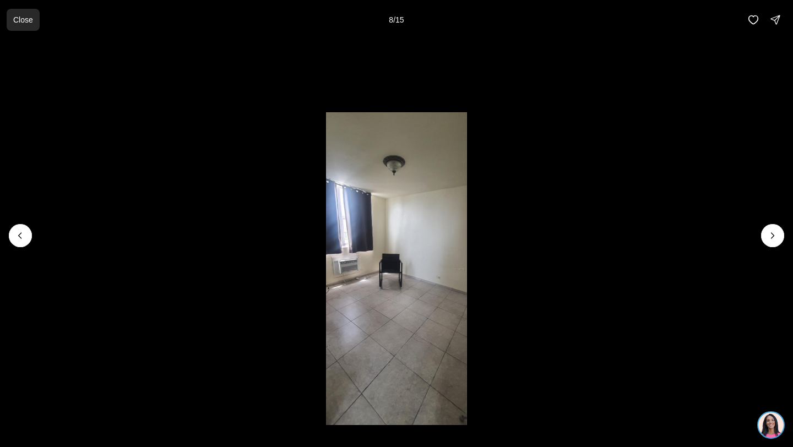
click at [17, 21] on p "Close" at bounding box center [23, 19] width 20 height 9
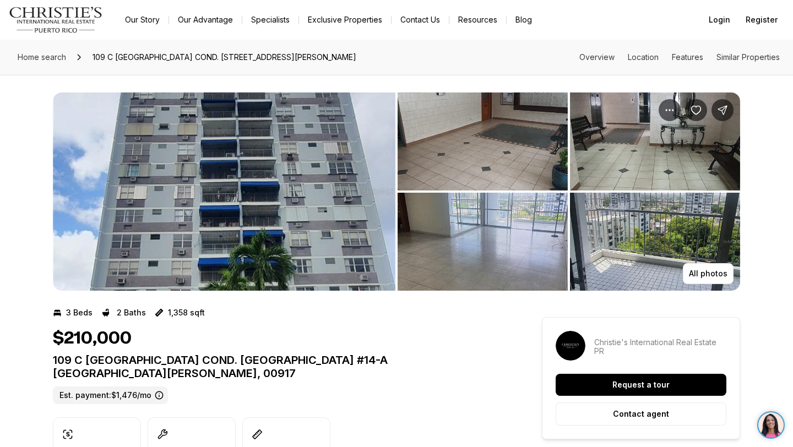
click at [17, 0] on nav "Go to: Homepage Our Story Our Advantage Specialists Exclusive Properties Contac…" at bounding box center [396, 20] width 793 height 40
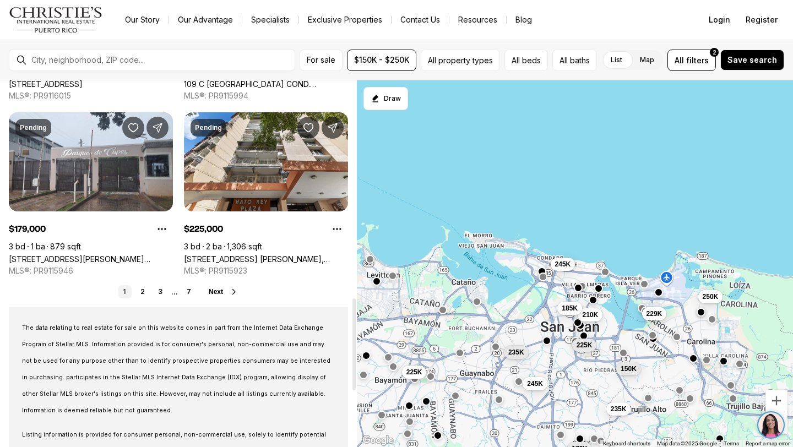
scroll to position [888, 0]
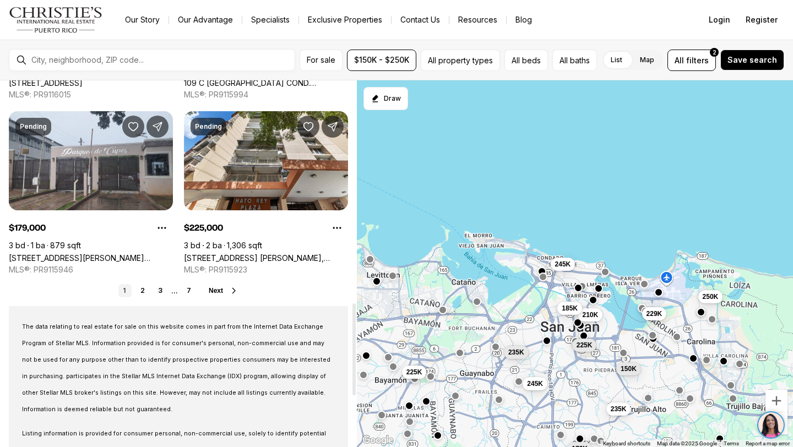
click at [226, 291] on button "Next" at bounding box center [224, 291] width 30 height 9
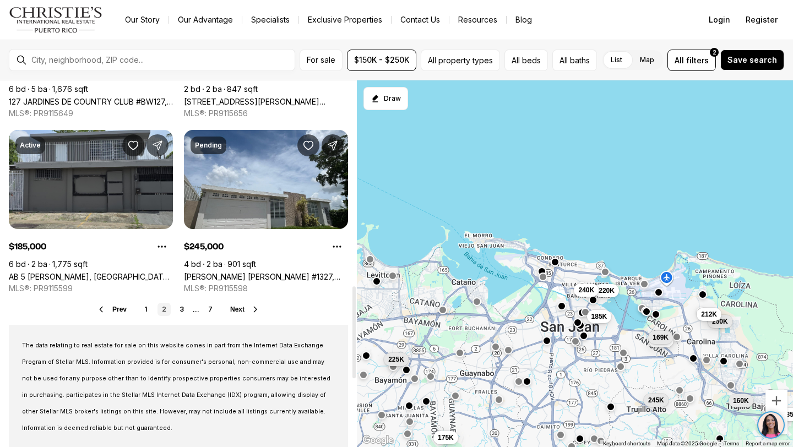
scroll to position [871, 0]
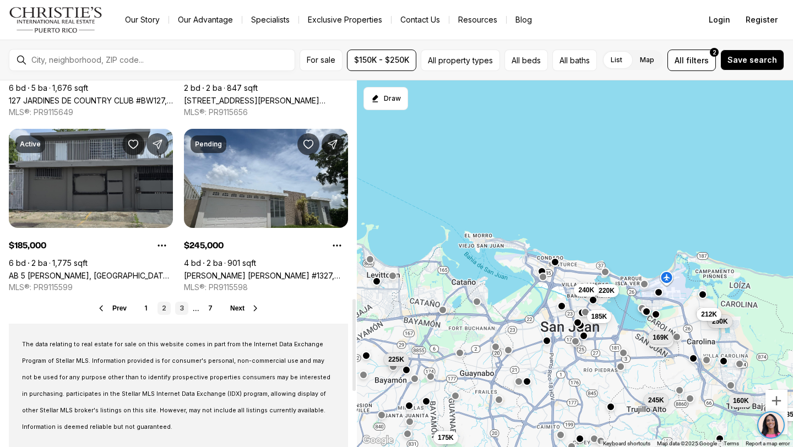
click at [183, 311] on link "3" at bounding box center [181, 308] width 13 height 13
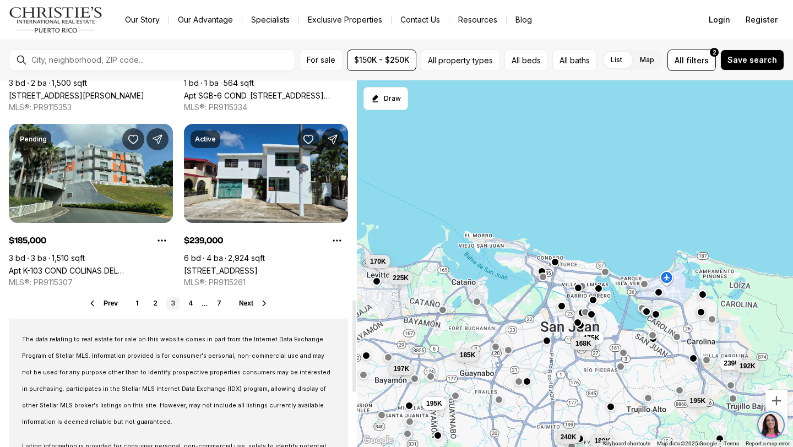
scroll to position [906, 0]
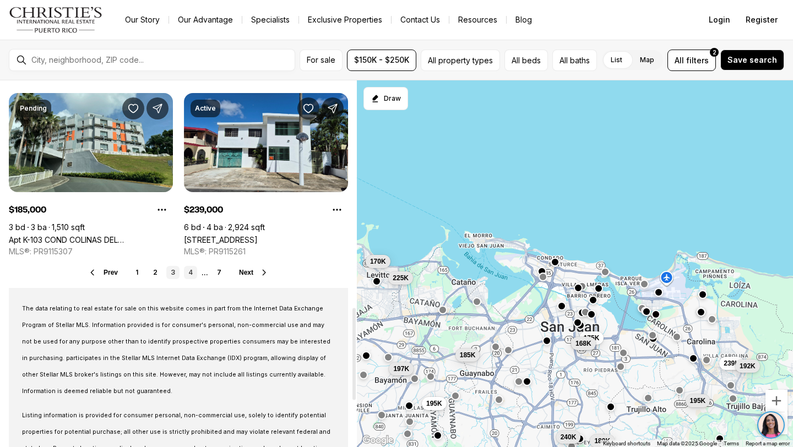
click at [192, 271] on link "4" at bounding box center [190, 272] width 13 height 13
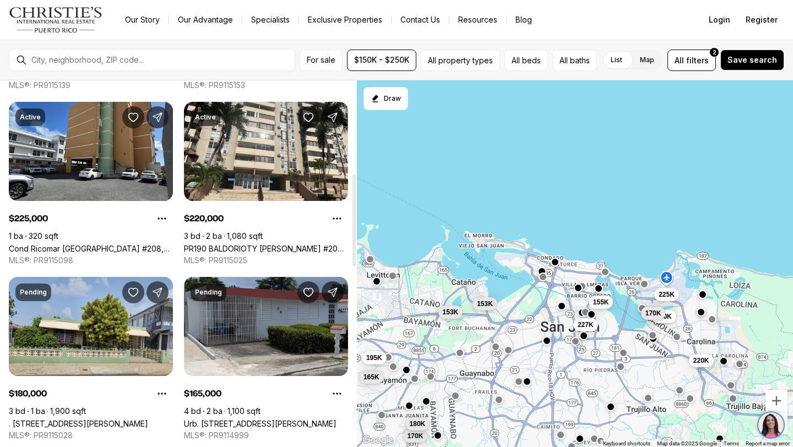
scroll to position [371, 0]
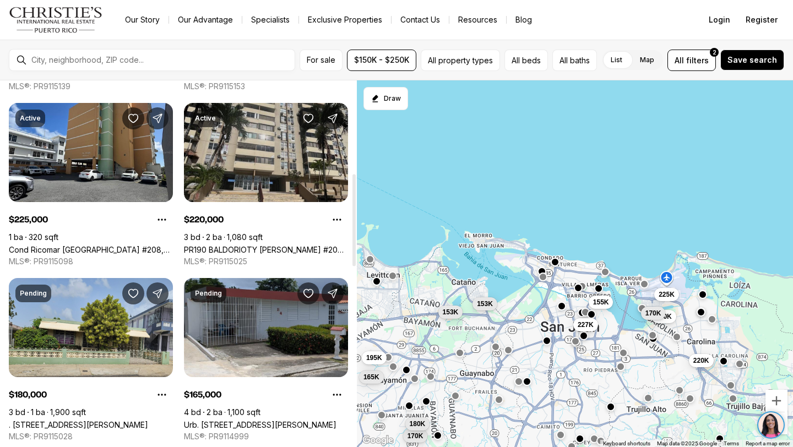
click at [276, 245] on link "PR190 BALDORIOTY [PERSON_NAME] #206, CAROLINA [GEOGRAPHIC_DATA], 00983" at bounding box center [266, 249] width 164 height 9
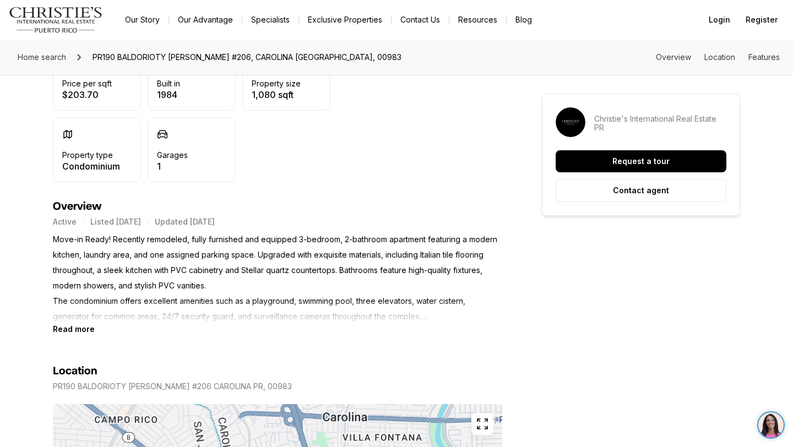
scroll to position [366, 0]
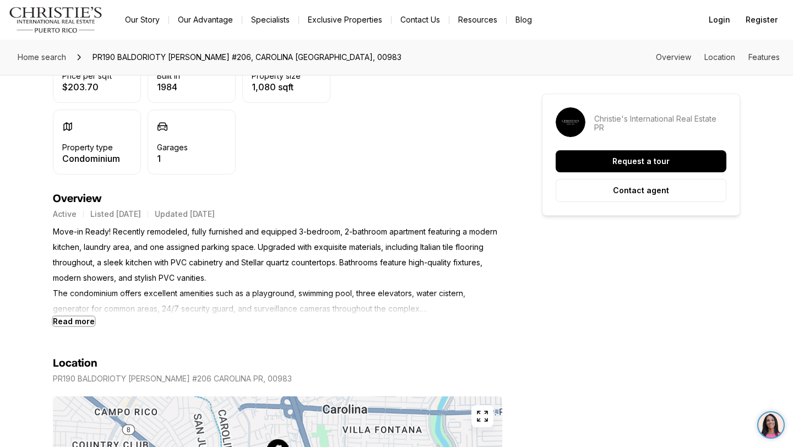
click at [63, 319] on b "Read more" at bounding box center [74, 321] width 42 height 9
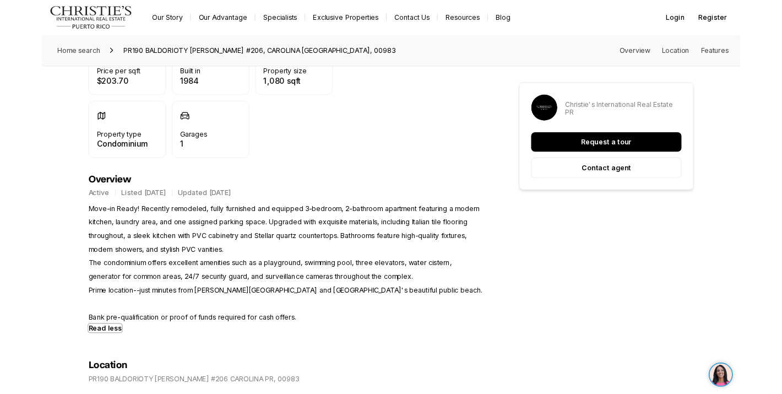
scroll to position [0, 0]
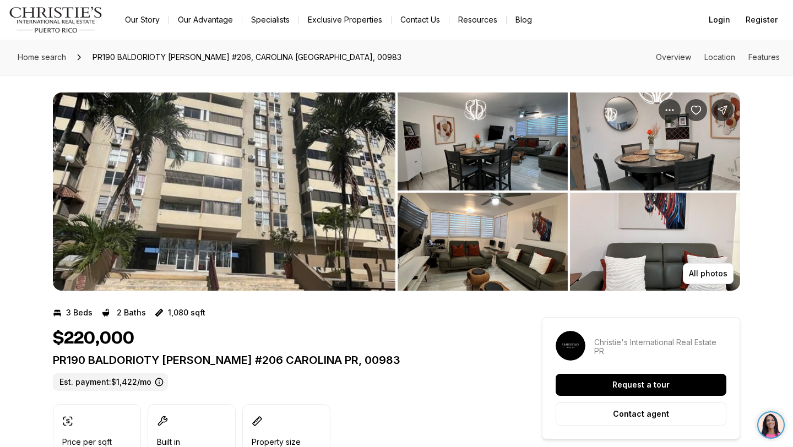
click at [455, 149] on img "View image gallery" at bounding box center [483, 142] width 170 height 98
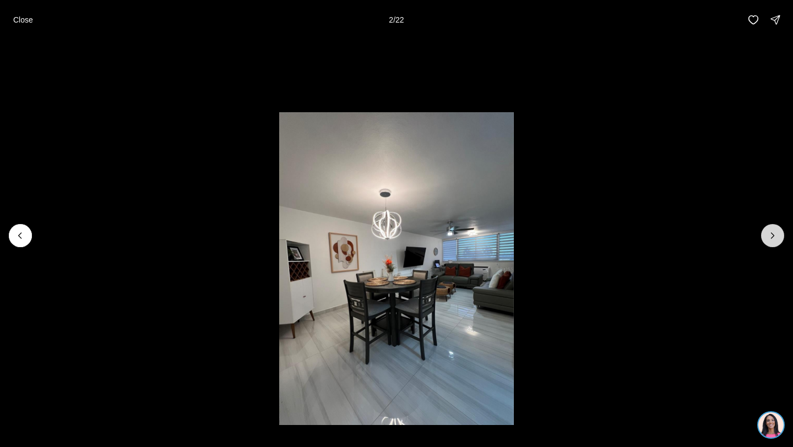
click at [769, 237] on icon "Next slide" at bounding box center [772, 235] width 11 height 11
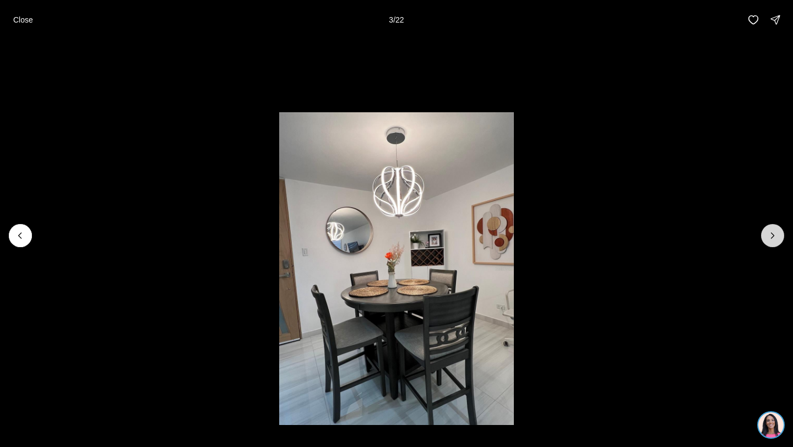
click at [769, 237] on icon "Next slide" at bounding box center [772, 235] width 11 height 11
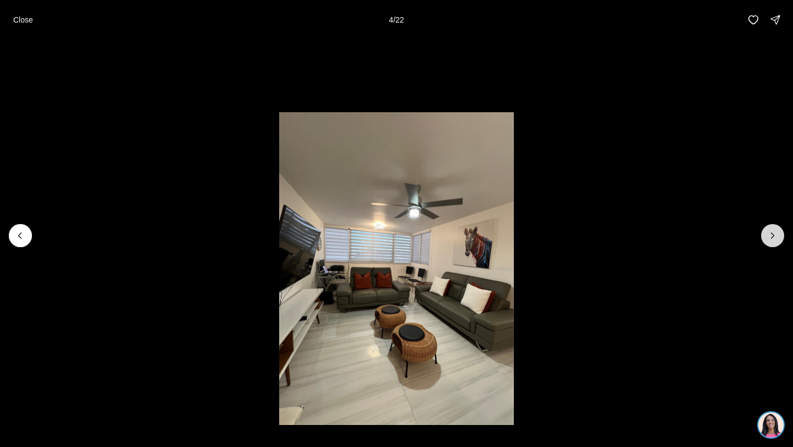
click at [769, 237] on icon "Next slide" at bounding box center [772, 235] width 11 height 11
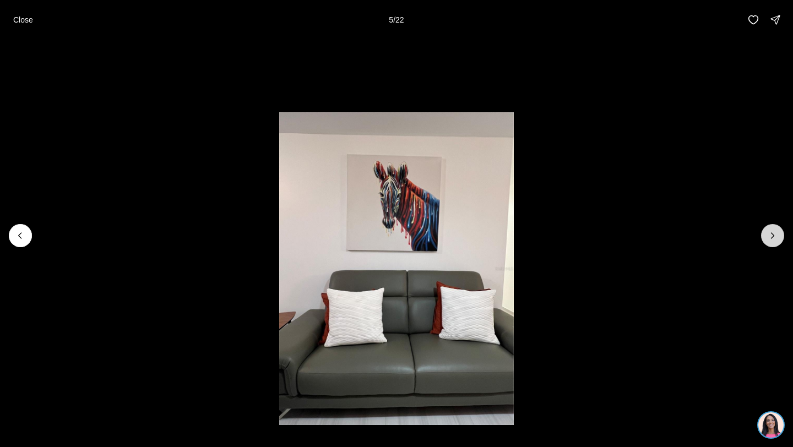
click at [769, 237] on icon "Next slide" at bounding box center [772, 235] width 11 height 11
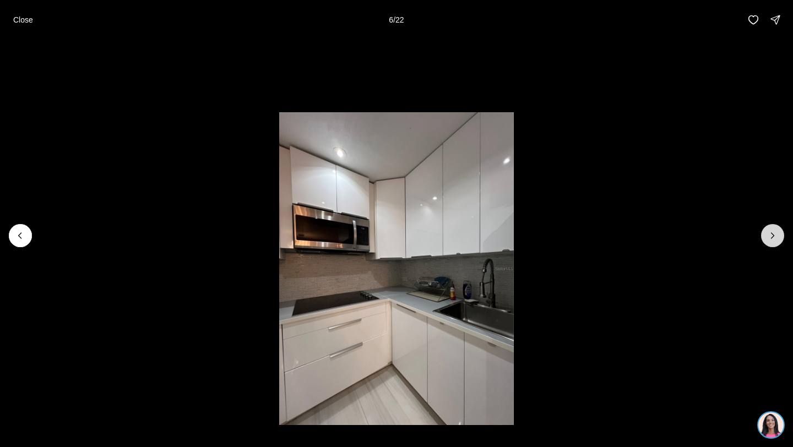
click at [769, 237] on icon "Next slide" at bounding box center [772, 235] width 11 height 11
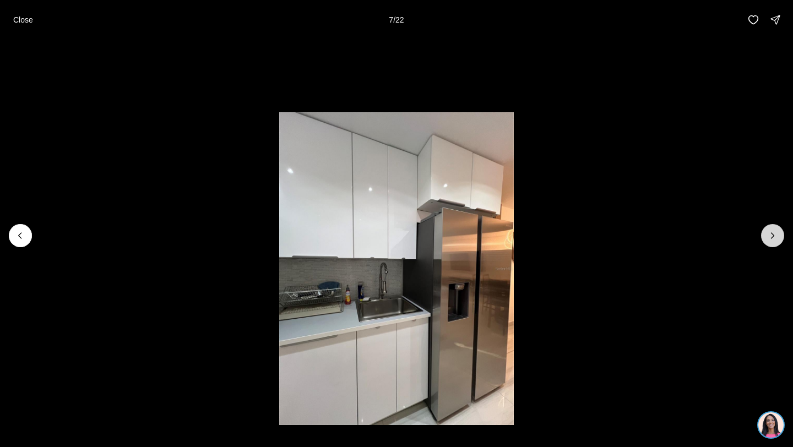
click at [769, 237] on icon "Next slide" at bounding box center [772, 235] width 11 height 11
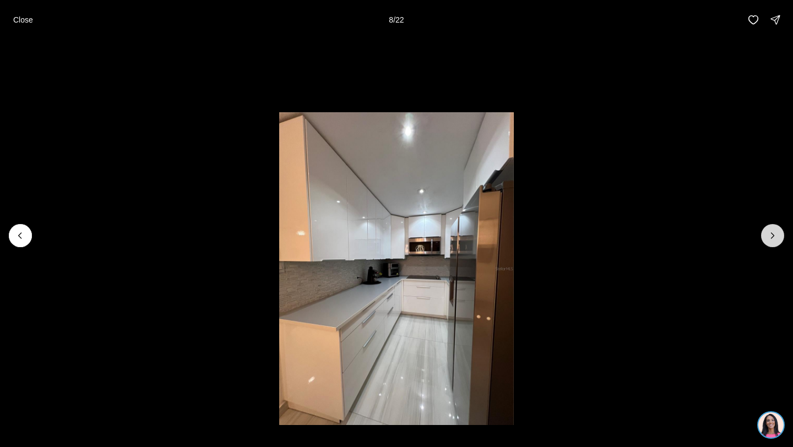
click at [769, 237] on icon "Next slide" at bounding box center [772, 235] width 11 height 11
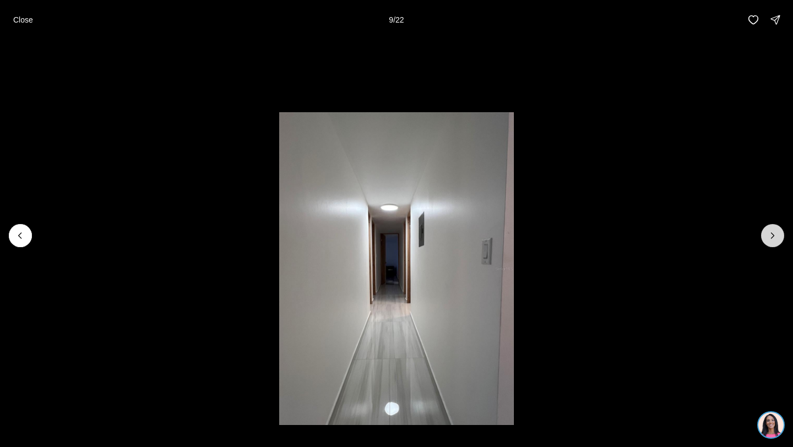
click at [769, 237] on icon "Next slide" at bounding box center [772, 235] width 11 height 11
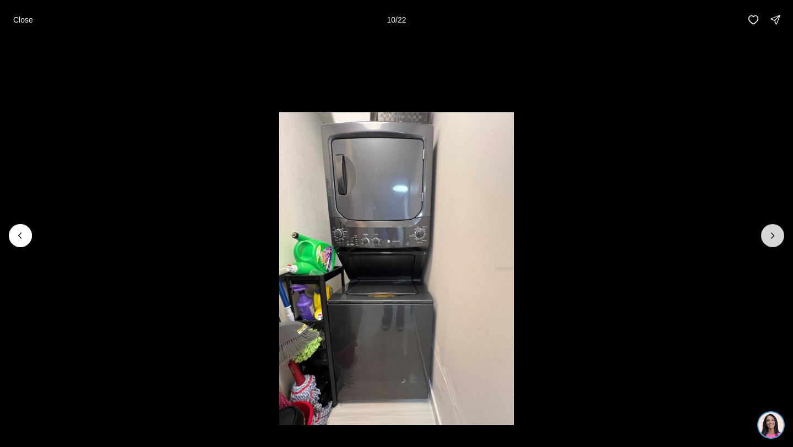
click at [769, 237] on icon "Next slide" at bounding box center [772, 235] width 11 height 11
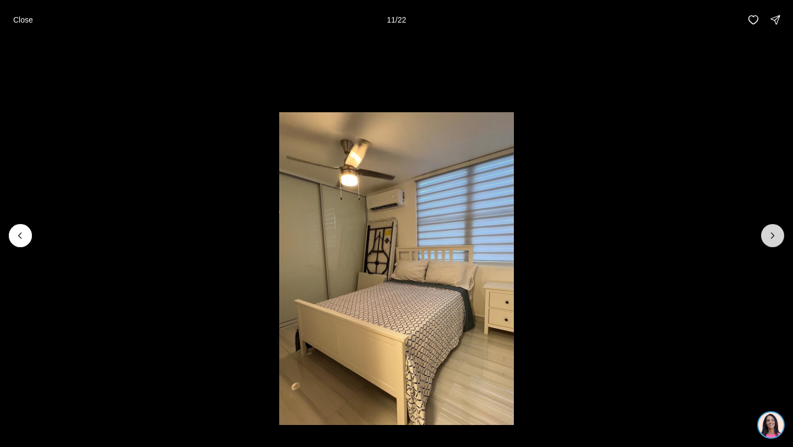
click at [769, 237] on icon "Next slide" at bounding box center [772, 235] width 11 height 11
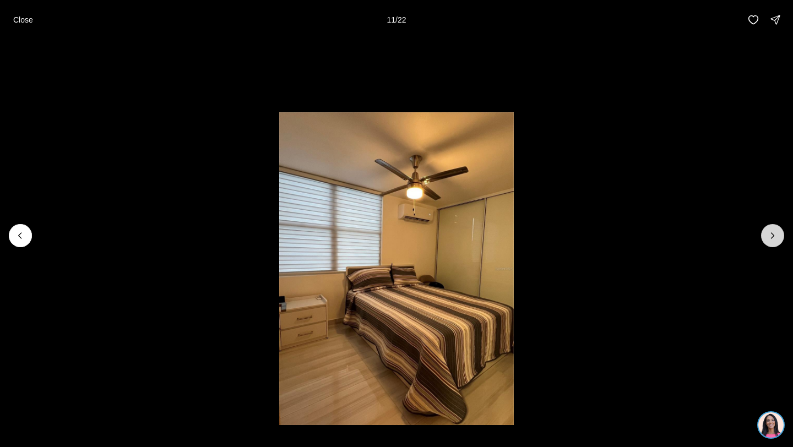
click at [769, 237] on icon "Next slide" at bounding box center [772, 235] width 11 height 11
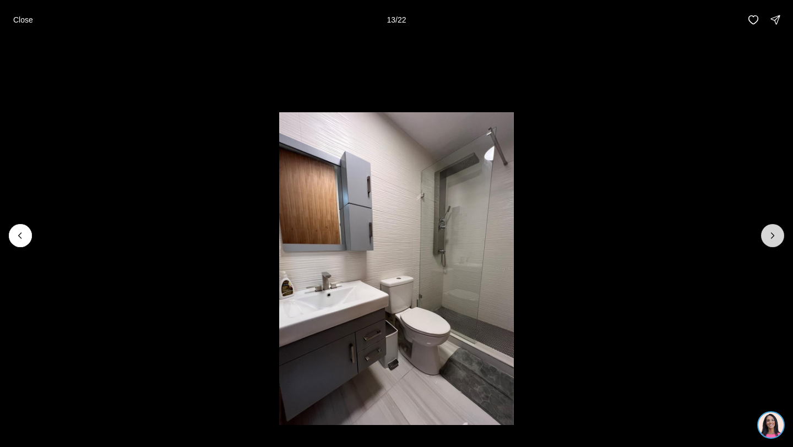
click at [769, 237] on icon "Next slide" at bounding box center [772, 235] width 11 height 11
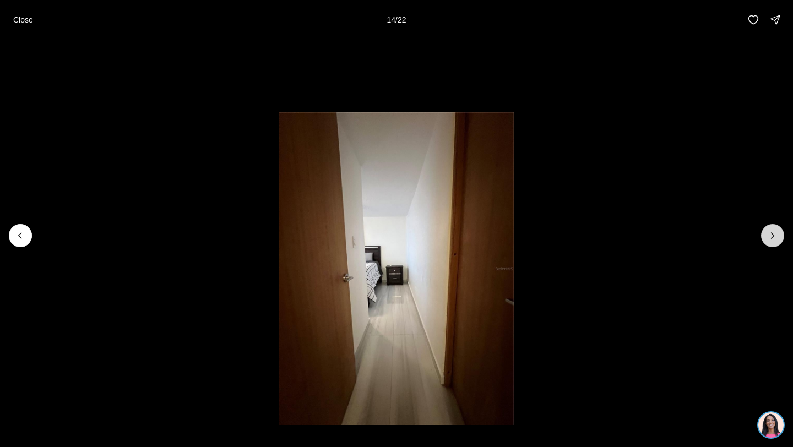
click at [769, 237] on icon "Next slide" at bounding box center [772, 235] width 11 height 11
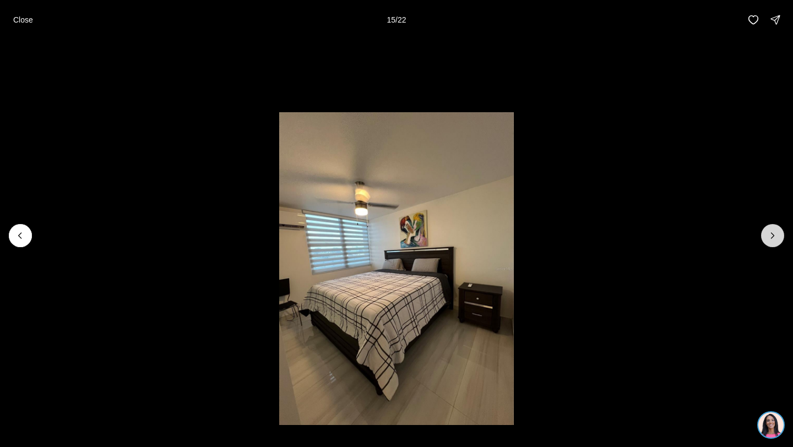
click at [769, 237] on icon "Next slide" at bounding box center [772, 235] width 11 height 11
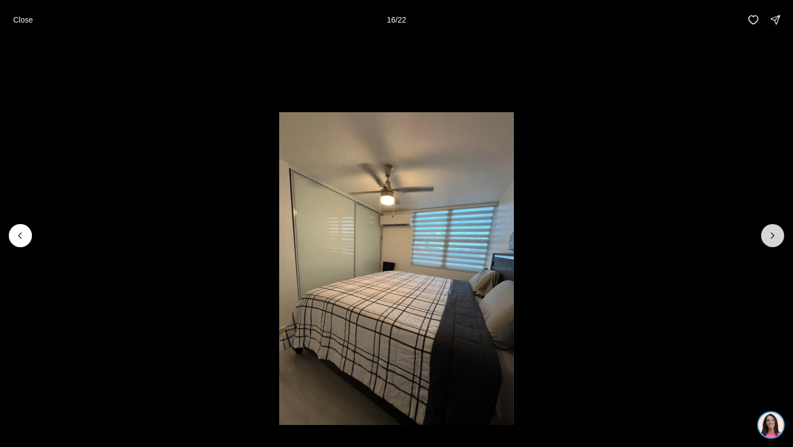
click at [769, 237] on icon "Next slide" at bounding box center [772, 235] width 11 height 11
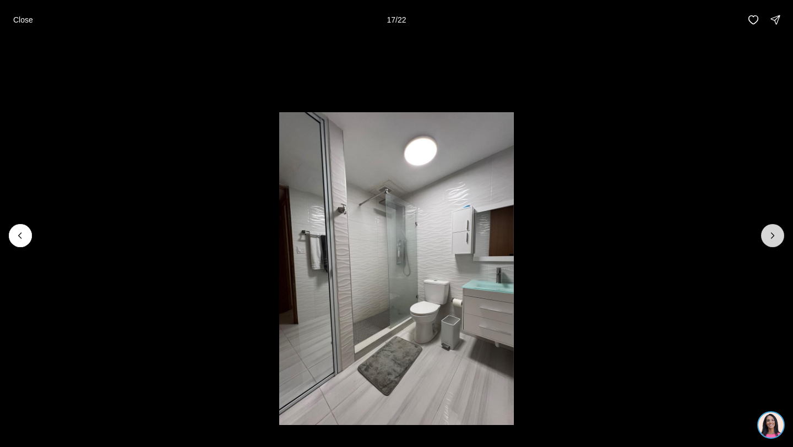
click at [769, 237] on icon "Next slide" at bounding box center [772, 235] width 11 height 11
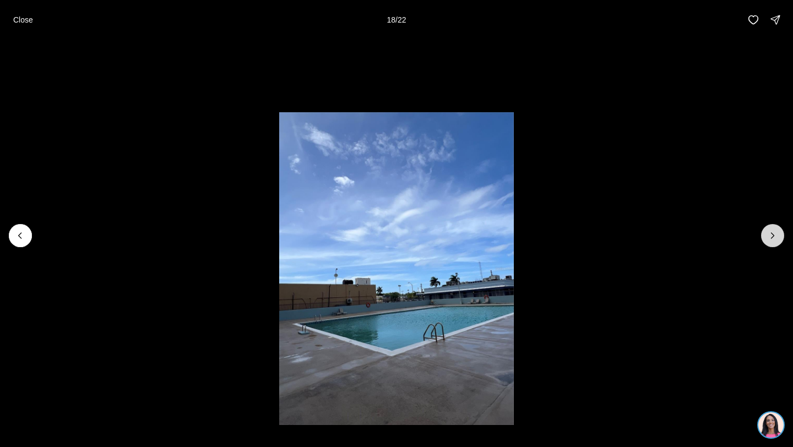
click at [769, 237] on icon "Next slide" at bounding box center [772, 235] width 11 height 11
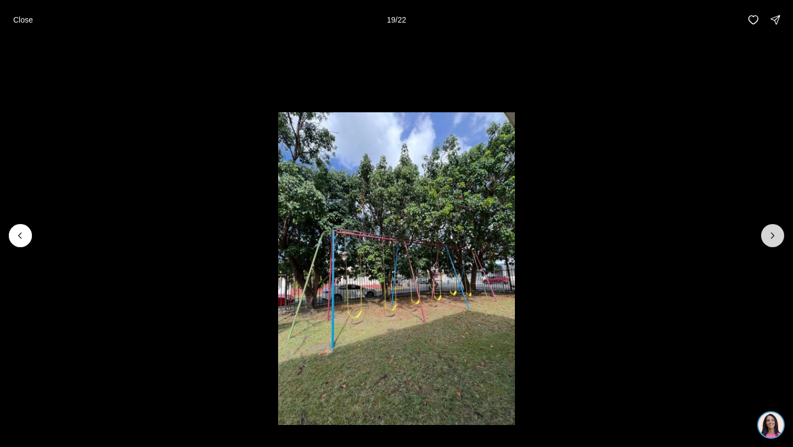
click at [769, 237] on icon "Next slide" at bounding box center [772, 235] width 11 height 11
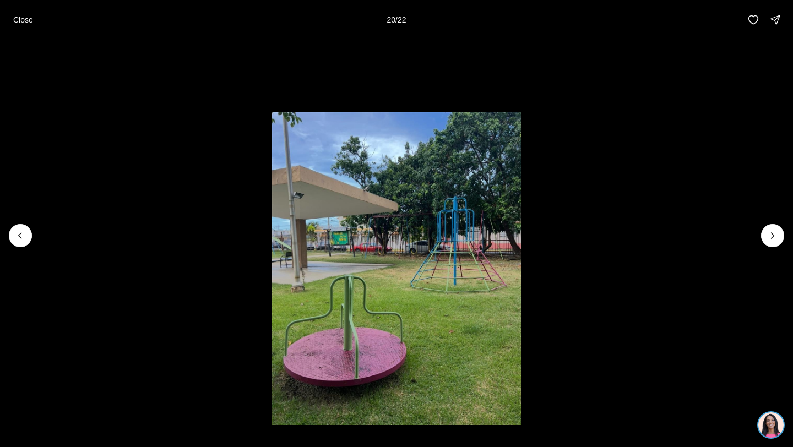
click at [727, 120] on li "20 of 22" at bounding box center [396, 236] width 793 height 392
click at [23, 25] on button "Close" at bounding box center [23, 20] width 33 height 22
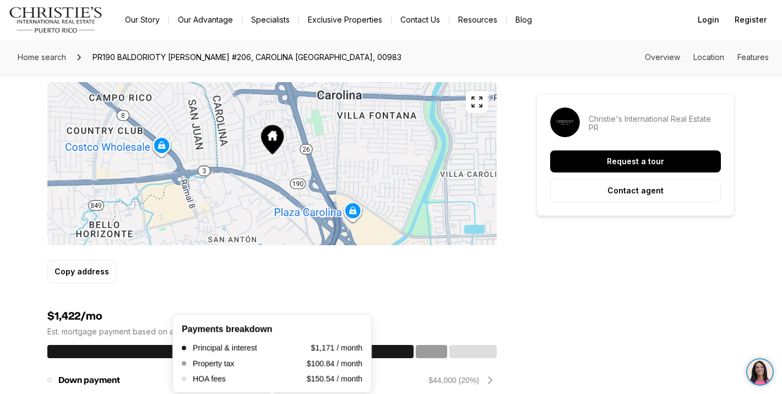
scroll to position [658, 0]
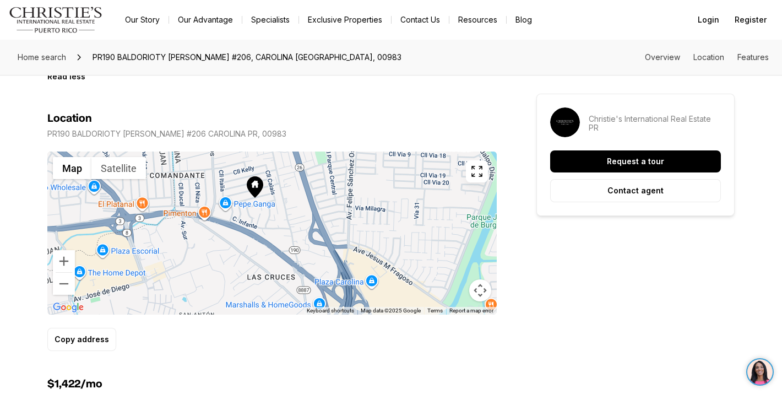
drag, startPoint x: 212, startPoint y: 225, endPoint x: 189, endPoint y: 197, distance: 36.8
click at [189, 197] on div at bounding box center [272, 233] width 450 height 163
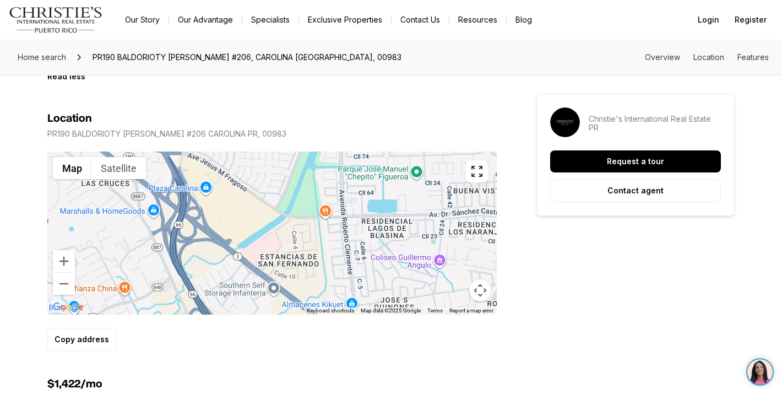
drag, startPoint x: 277, startPoint y: 242, endPoint x: 139, endPoint y: 168, distance: 157.0
click at [139, 168] on div "Map Satellite Keyboard shortcuts Map Data Map data ©2025 Google Map data ©2025 …" at bounding box center [272, 233] width 450 height 163
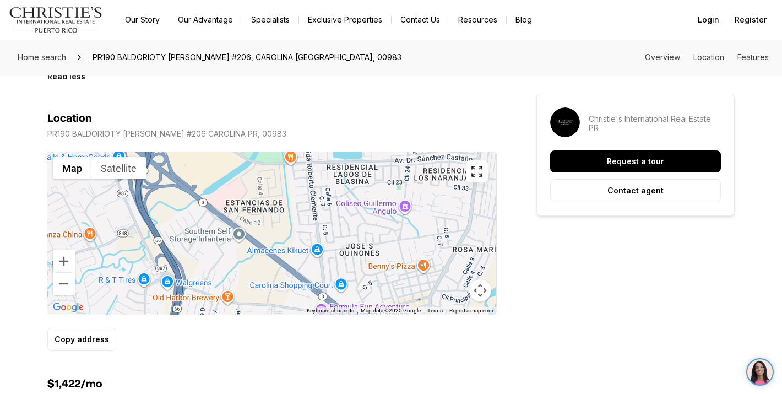
drag, startPoint x: 299, startPoint y: 253, endPoint x: 240, endPoint y: 177, distance: 95.9
click at [240, 177] on div at bounding box center [272, 233] width 450 height 163
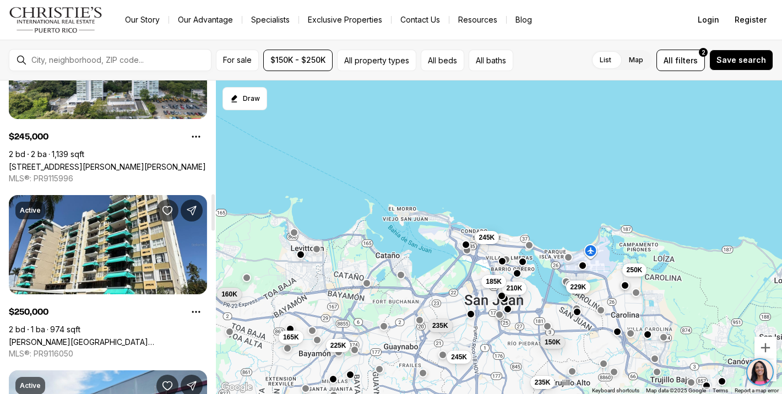
scroll to position [981, 0]
